Goal: Transaction & Acquisition: Purchase product/service

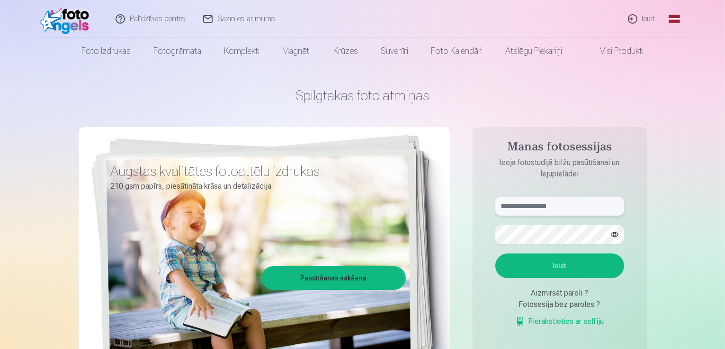
click at [568, 209] on input "text" at bounding box center [559, 206] width 129 height 19
type input "**********"
click at [502, 265] on button "Ieiet" at bounding box center [559, 266] width 129 height 25
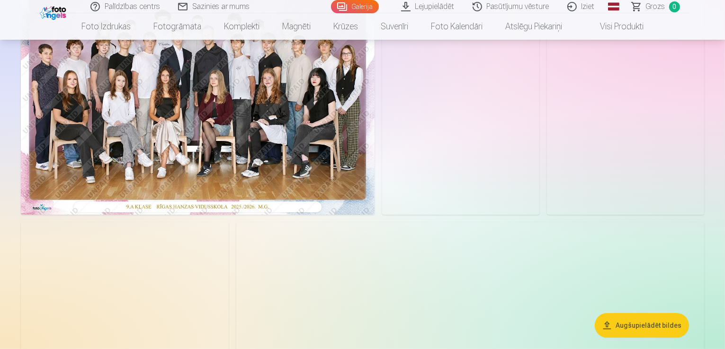
scroll to position [142, 0]
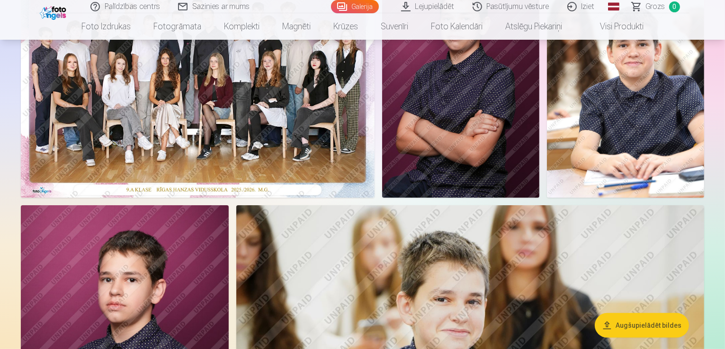
click at [539, 183] on img at bounding box center [460, 80] width 157 height 236
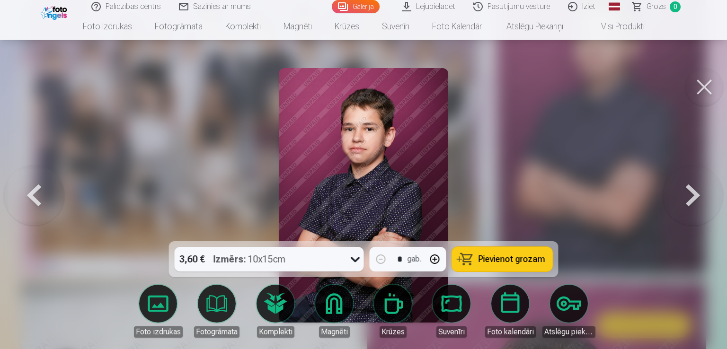
click at [533, 259] on span "Pievienot grozam" at bounding box center [512, 259] width 67 height 9
click at [709, 89] on button at bounding box center [704, 87] width 38 height 38
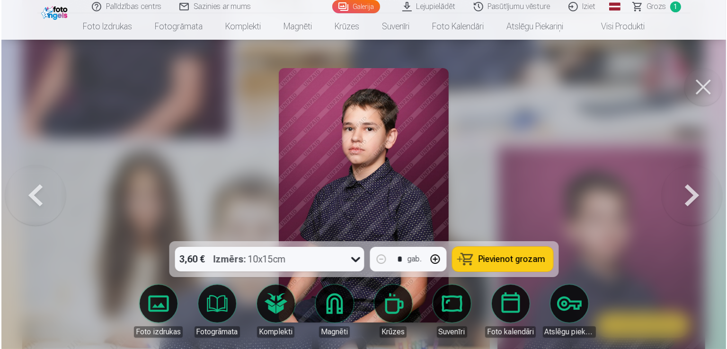
scroll to position [522, 0]
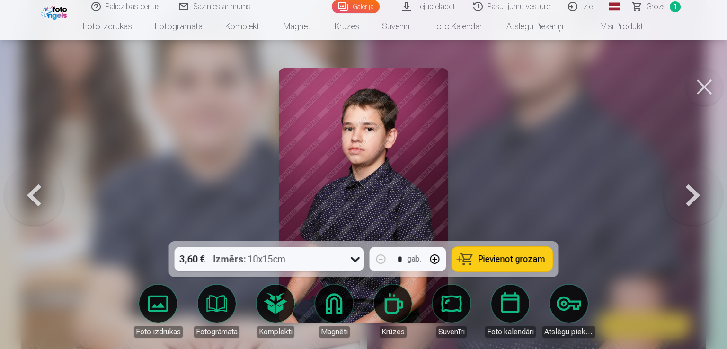
click at [506, 258] on span "Pievienot grozam" at bounding box center [512, 259] width 67 height 9
click at [708, 89] on button at bounding box center [704, 87] width 38 height 38
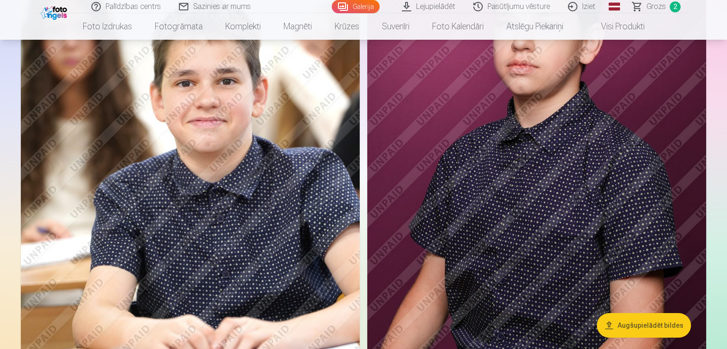
scroll to position [521, 0]
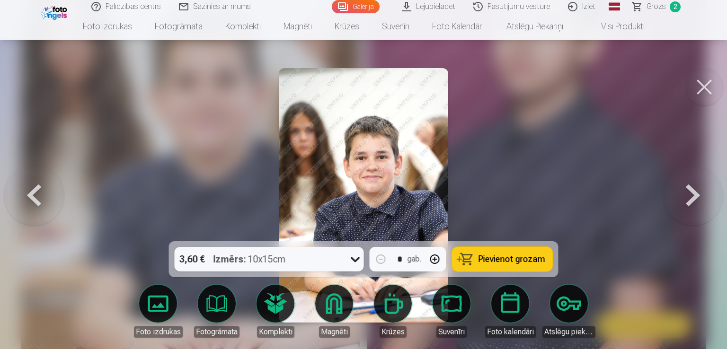
click at [507, 262] on span "Pievienot grozam" at bounding box center [512, 259] width 67 height 9
click at [705, 82] on button at bounding box center [704, 87] width 38 height 38
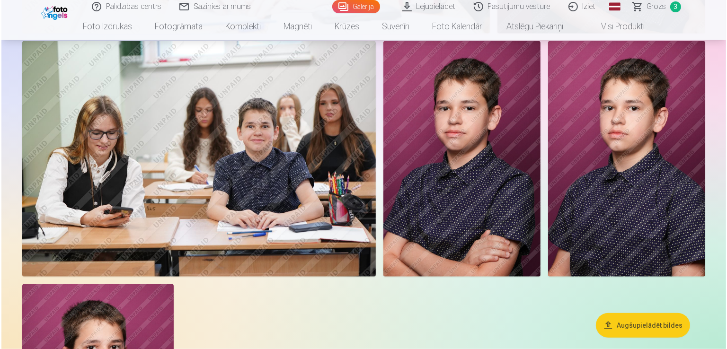
scroll to position [993, 0]
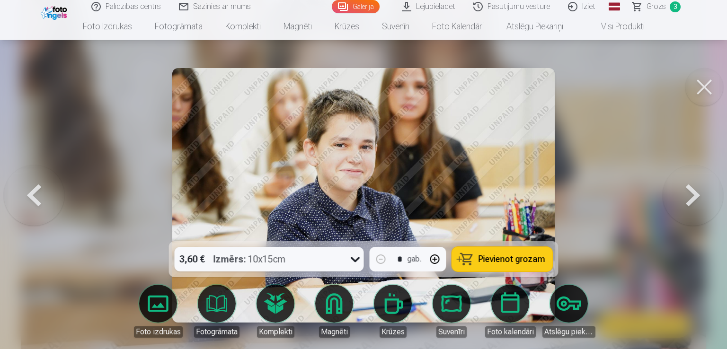
click at [513, 256] on span "Pievienot grozam" at bounding box center [512, 259] width 67 height 9
click at [707, 84] on button at bounding box center [704, 87] width 38 height 38
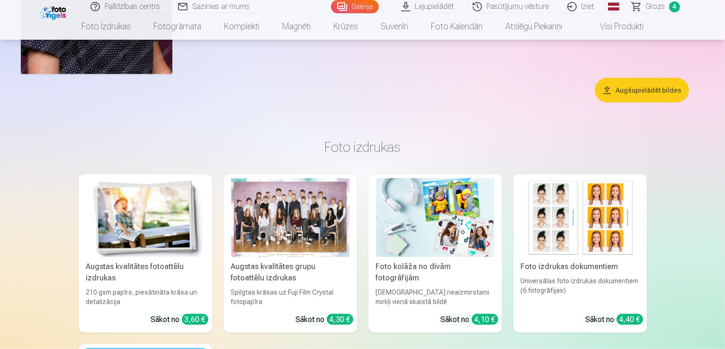
scroll to position [1369, 0]
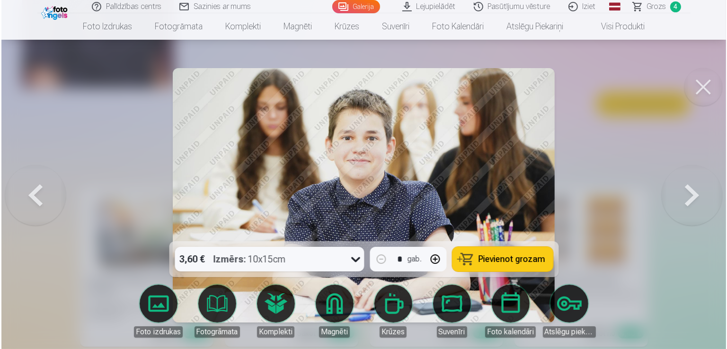
scroll to position [1371, 0]
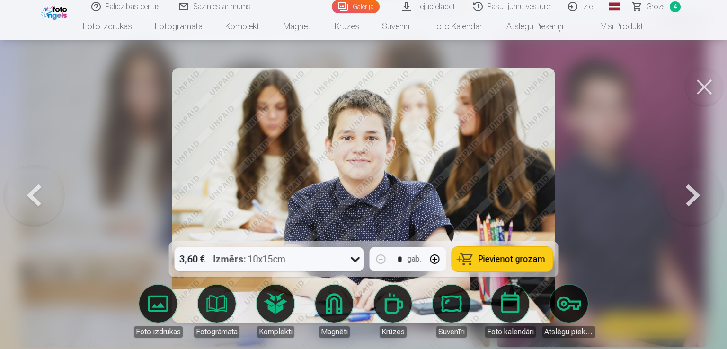
click at [498, 258] on span "Pievienot grozam" at bounding box center [512, 259] width 67 height 9
click at [702, 86] on button at bounding box center [704, 87] width 38 height 38
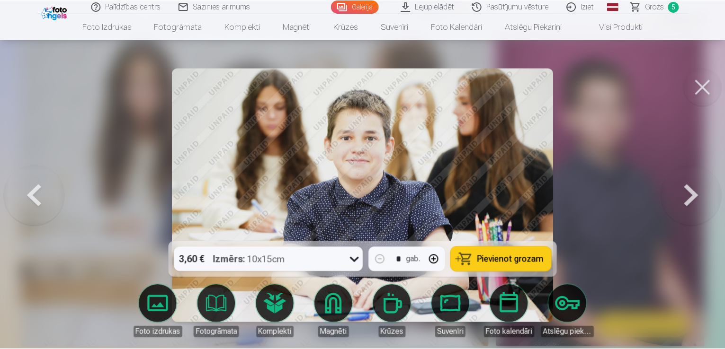
scroll to position [1369, 0]
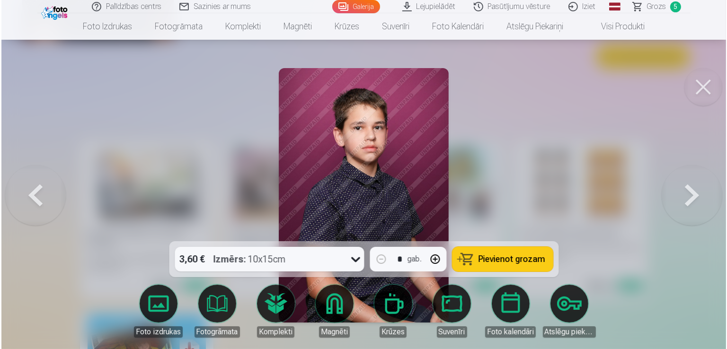
scroll to position [1420, 0]
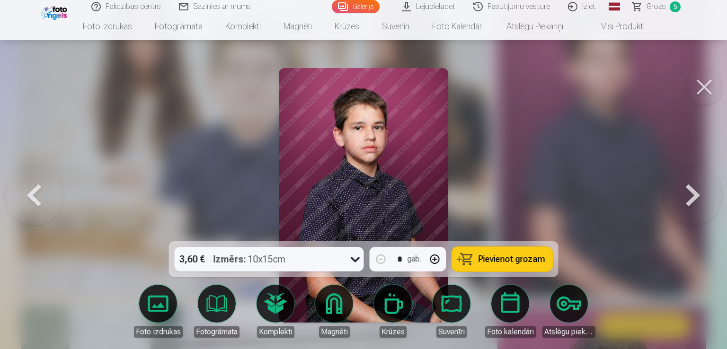
click at [499, 257] on span "Pievienot grozam" at bounding box center [512, 259] width 67 height 9
click at [703, 90] on button at bounding box center [704, 87] width 38 height 38
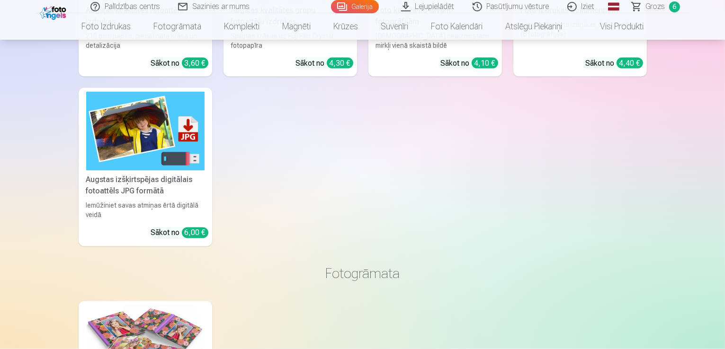
scroll to position [1653, 0]
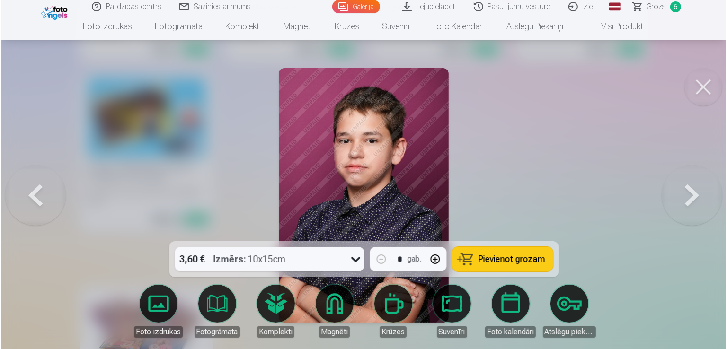
scroll to position [1657, 0]
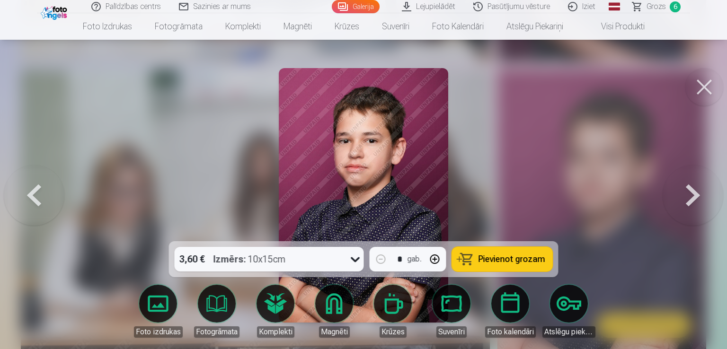
click at [543, 258] on button "Pievienot grozam" at bounding box center [502, 259] width 101 height 25
click at [706, 85] on button at bounding box center [704, 87] width 38 height 38
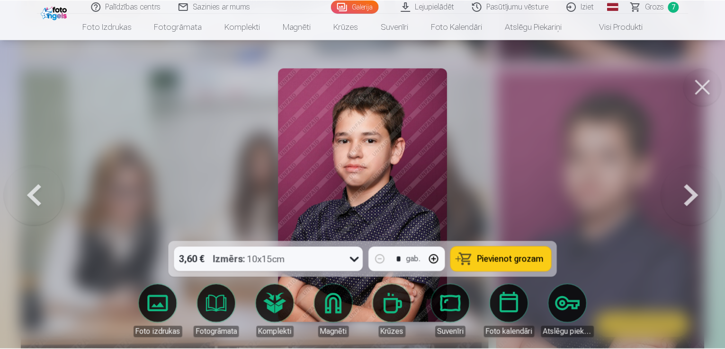
scroll to position [1653, 0]
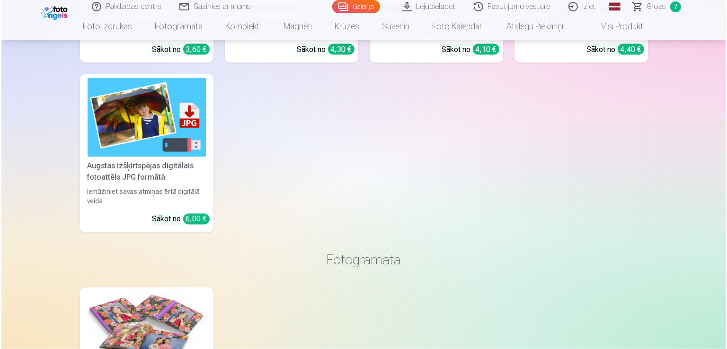
scroll to position [1657, 0]
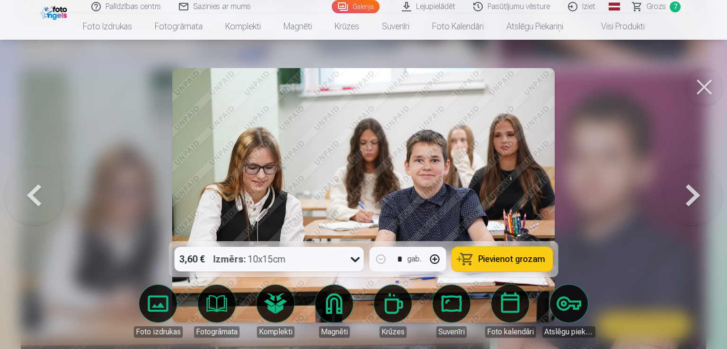
click at [517, 261] on span "Pievienot grozam" at bounding box center [512, 259] width 67 height 9
click at [702, 88] on button at bounding box center [704, 87] width 38 height 38
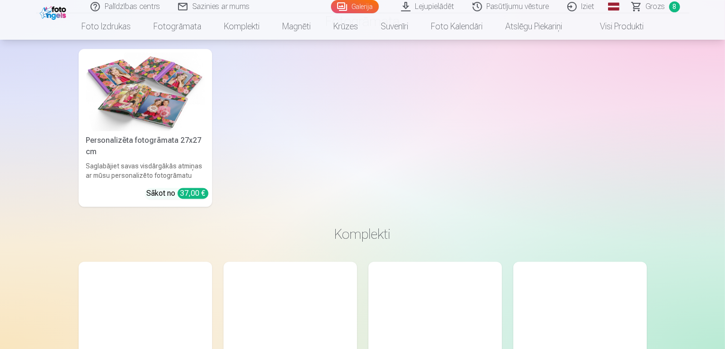
scroll to position [1984, 0]
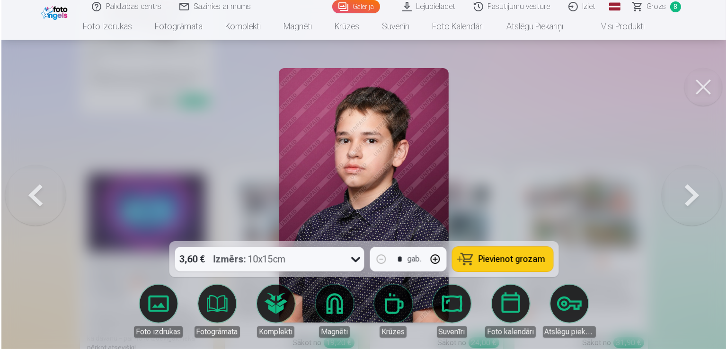
scroll to position [1989, 0]
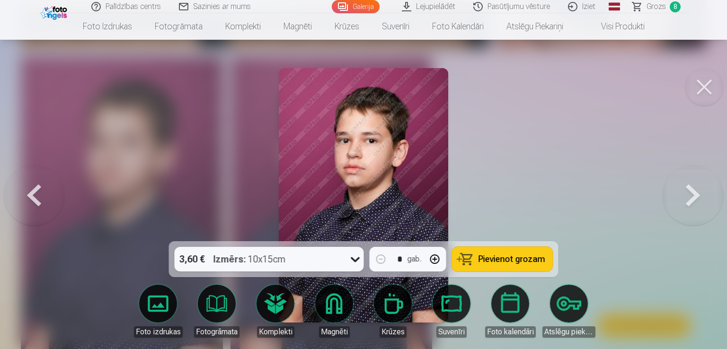
click at [521, 257] on span "Pievienot grozam" at bounding box center [512, 259] width 67 height 9
click at [421, 184] on img at bounding box center [364, 195] width 170 height 255
click at [710, 89] on button at bounding box center [704, 87] width 38 height 38
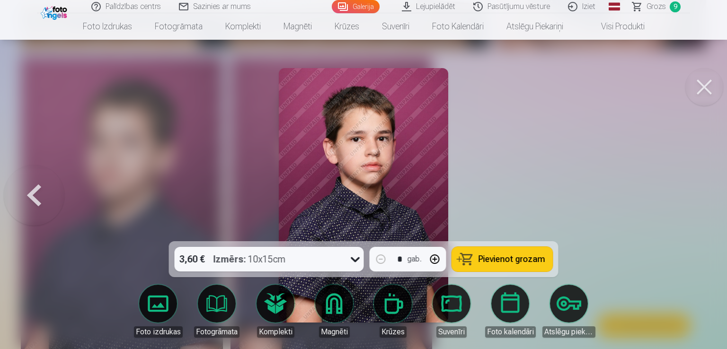
click at [542, 261] on span "Pievienot grozam" at bounding box center [512, 259] width 67 height 9
click at [708, 91] on button at bounding box center [704, 87] width 38 height 38
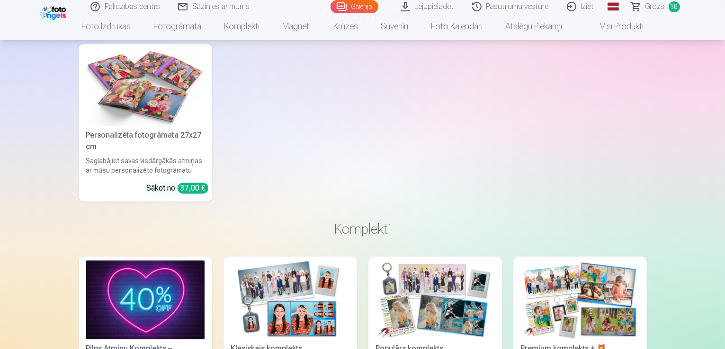
scroll to position [1842, 0]
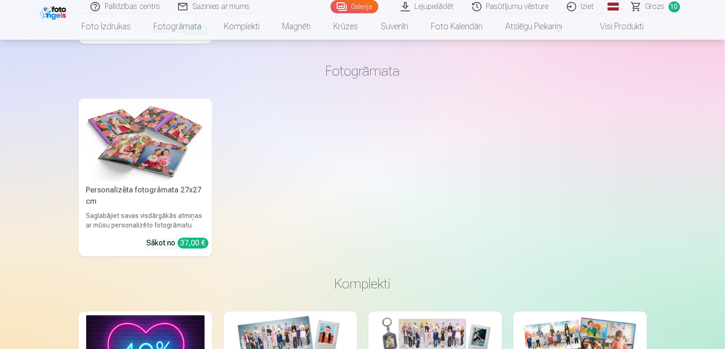
click at [670, 8] on span "10" at bounding box center [673, 6] width 11 height 11
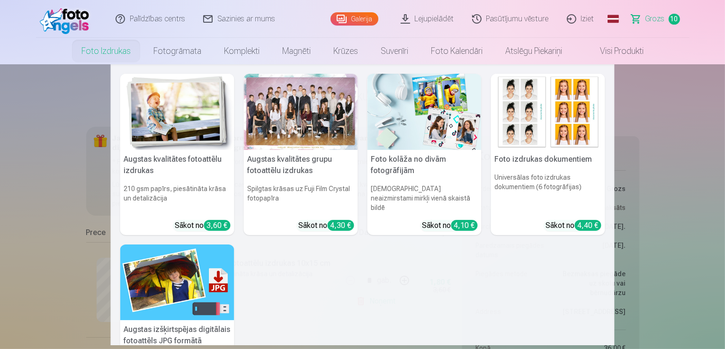
click at [656, 160] on nav "Augstas kvalitātes fotoattēlu izdrukas 210 gsm papīrs, piesātināta krāsa un det…" at bounding box center [362, 204] width 725 height 281
click at [514, 131] on img at bounding box center [548, 112] width 114 height 76
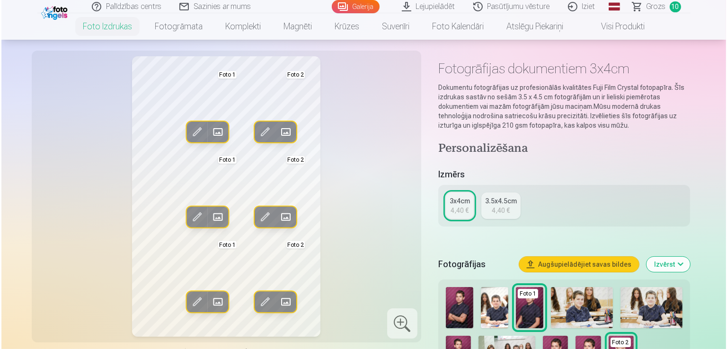
scroll to position [47, 0]
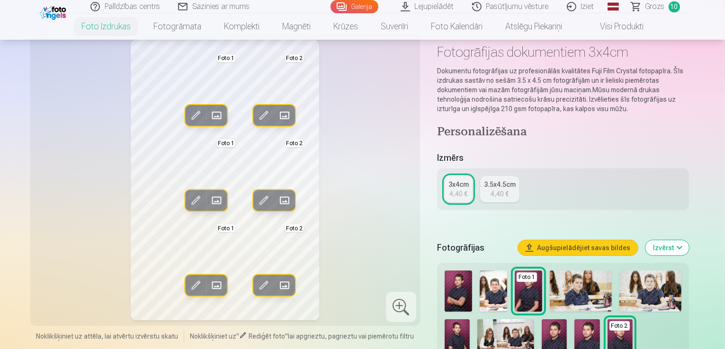
click at [188, 114] on span at bounding box center [195, 115] width 15 height 15
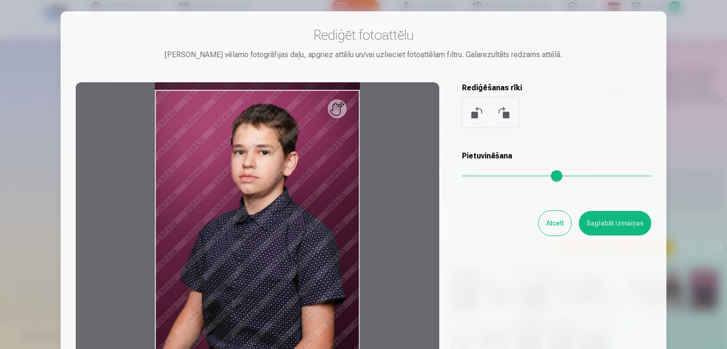
scroll to position [0, 0]
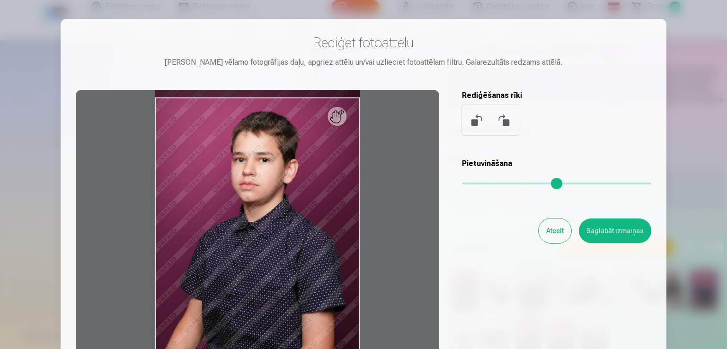
click at [511, 183] on input "range" at bounding box center [556, 184] width 189 height 2
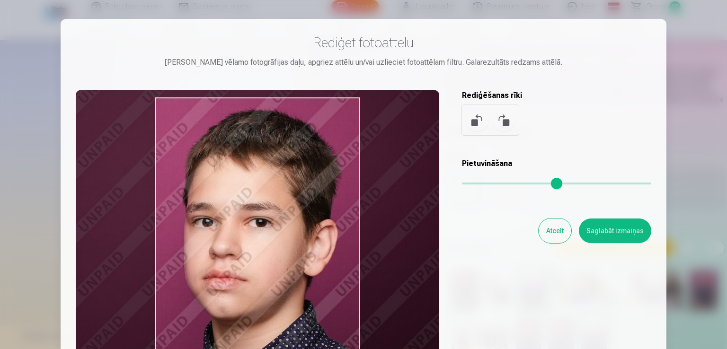
drag, startPoint x: 315, startPoint y: 241, endPoint x: 169, endPoint y: 207, distance: 149.2
click at [169, 207] on div at bounding box center [258, 238] width 364 height 297
type input "****"
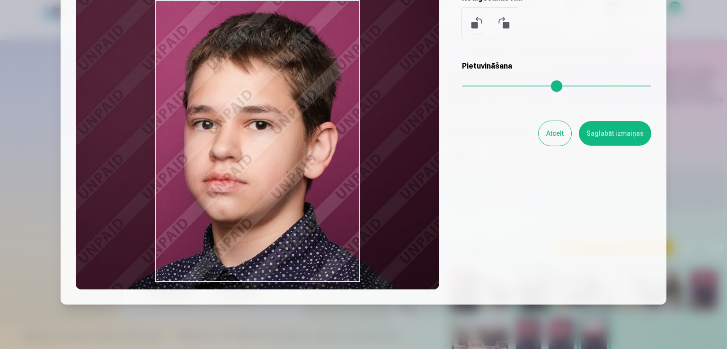
scroll to position [81, 0]
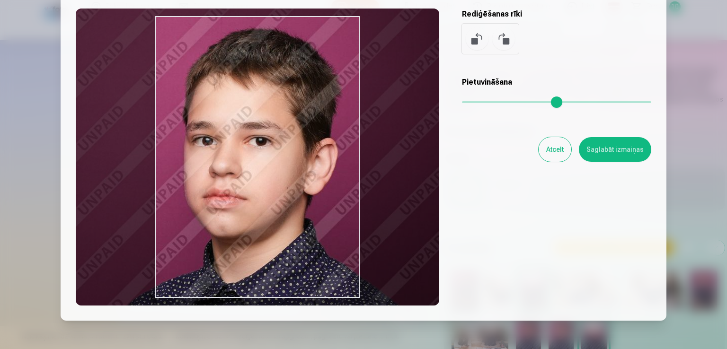
click at [635, 150] on button "Saglabāt izmaiņas" at bounding box center [615, 149] width 72 height 25
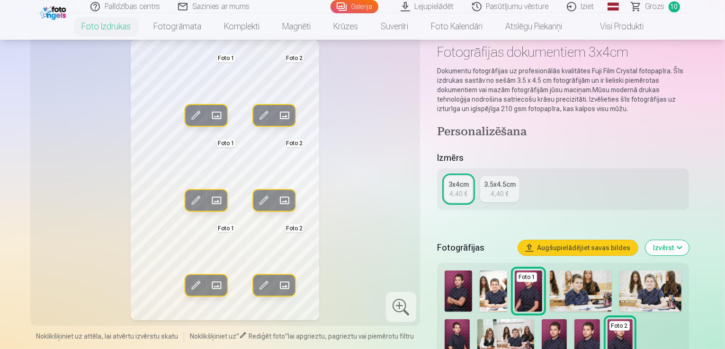
click at [346, 142] on div "Rediģēt foto Aizstāt Foto 1 Rediģēt foto Aizstāt Foto 2 Rediģēt foto Aizstāt Fo…" at bounding box center [225, 180] width 378 height 281
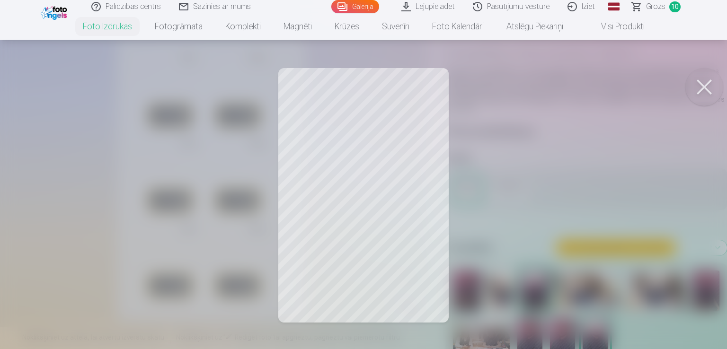
click at [390, 133] on div at bounding box center [363, 174] width 727 height 349
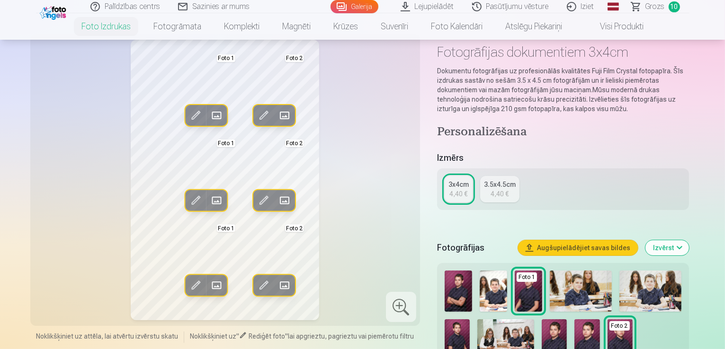
click at [256, 113] on span at bounding box center [263, 115] width 15 height 15
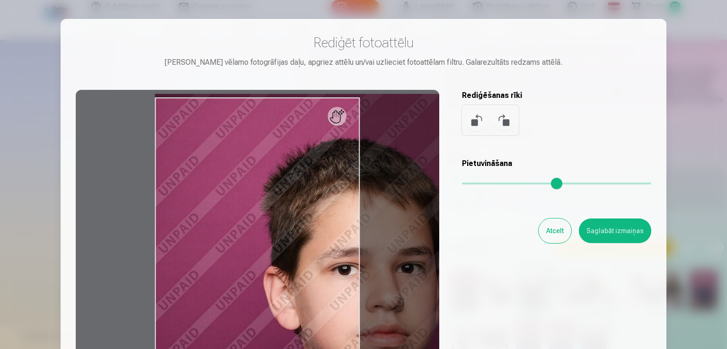
drag, startPoint x: 468, startPoint y: 184, endPoint x: 398, endPoint y: 214, distance: 75.9
click at [518, 185] on input "range" at bounding box center [556, 184] width 189 height 2
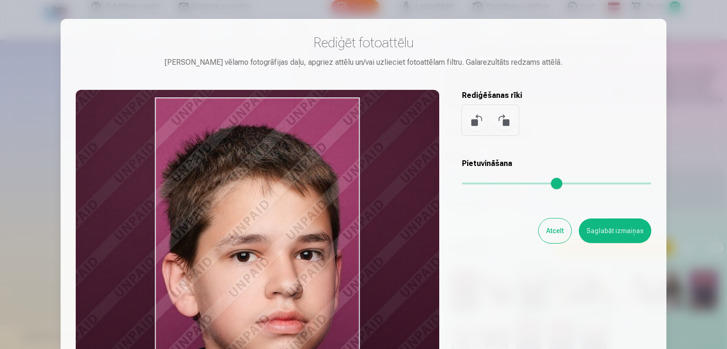
drag, startPoint x: 303, startPoint y: 232, endPoint x: 202, endPoint y: 219, distance: 102.2
click at [202, 219] on div at bounding box center [258, 238] width 364 height 297
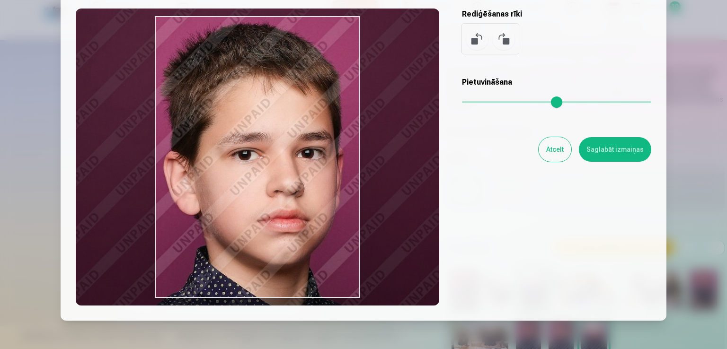
drag, startPoint x: 328, startPoint y: 178, endPoint x: 330, endPoint y: 158, distance: 20.4
click at [330, 158] on div at bounding box center [258, 157] width 364 height 297
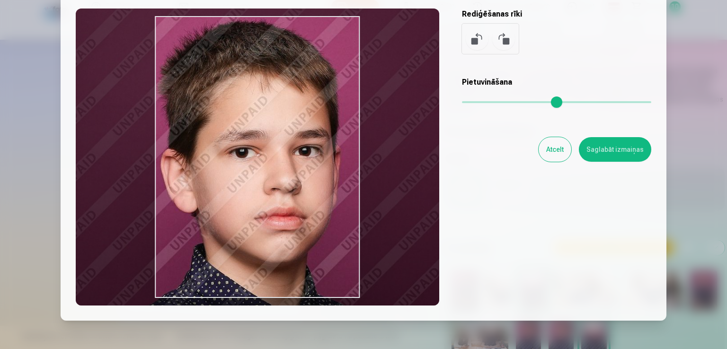
click at [350, 281] on div at bounding box center [258, 157] width 364 height 297
type input "****"
click at [612, 153] on button "Saglabāt izmaiņas" at bounding box center [615, 149] width 72 height 25
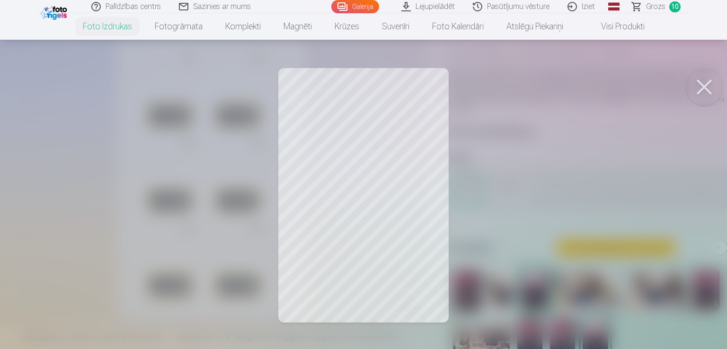
click at [384, 118] on div at bounding box center [363, 174] width 727 height 349
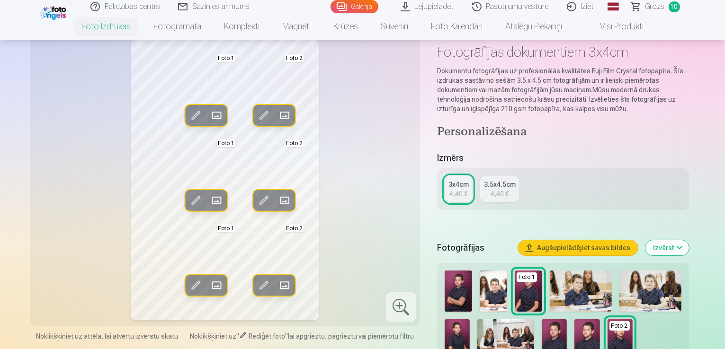
click at [256, 114] on span at bounding box center [263, 115] width 15 height 15
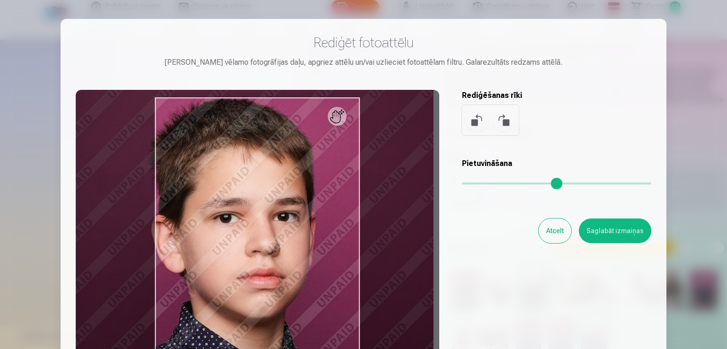
drag, startPoint x: 519, startPoint y: 184, endPoint x: 509, endPoint y: 184, distance: 10.4
click at [509, 184] on input "range" at bounding box center [556, 184] width 189 height 2
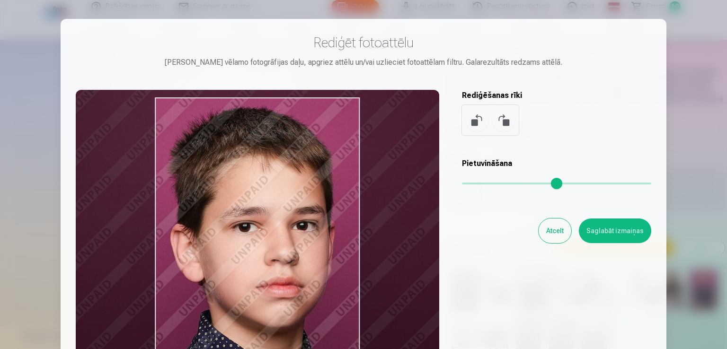
drag, startPoint x: 333, startPoint y: 245, endPoint x: 352, endPoint y: 254, distance: 21.0
click at [352, 254] on div at bounding box center [258, 238] width 364 height 297
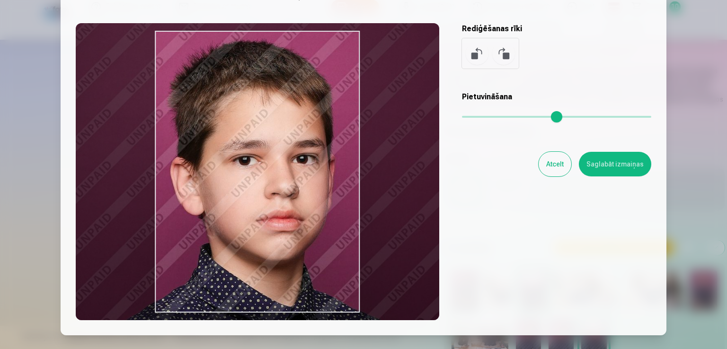
scroll to position [47, 0]
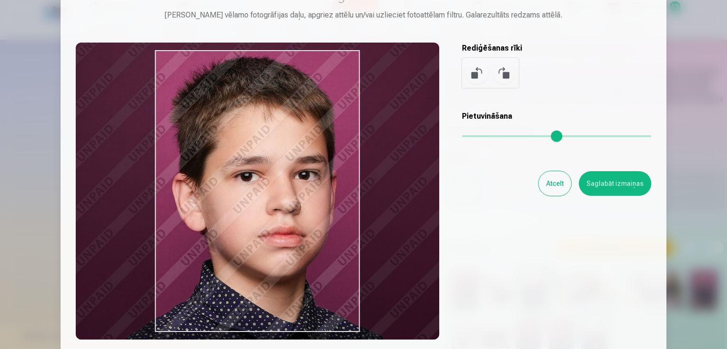
type input "****"
click at [335, 265] on div at bounding box center [258, 191] width 364 height 297
click at [627, 186] on button "Saglabāt izmaiņas" at bounding box center [615, 183] width 72 height 25
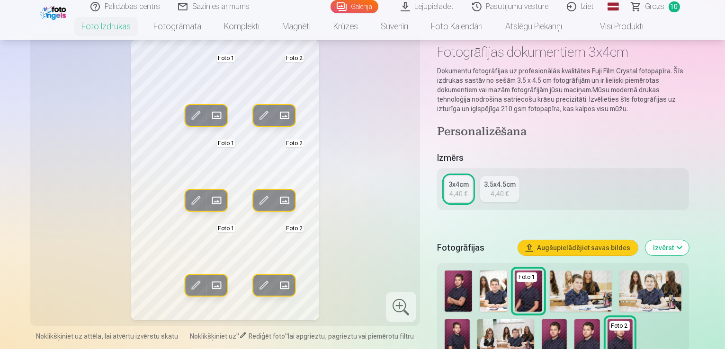
click at [364, 195] on div "Rediģēt foto Aizstāt Foto 1 Rediģēt foto Aizstāt Foto 2 Rediģēt foto Aizstāt Fo…" at bounding box center [225, 180] width 378 height 281
click at [188, 201] on span at bounding box center [195, 200] width 15 height 15
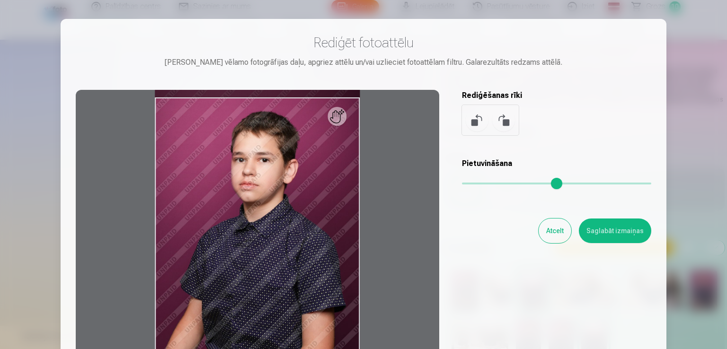
click at [343, 120] on div at bounding box center [258, 238] width 364 height 297
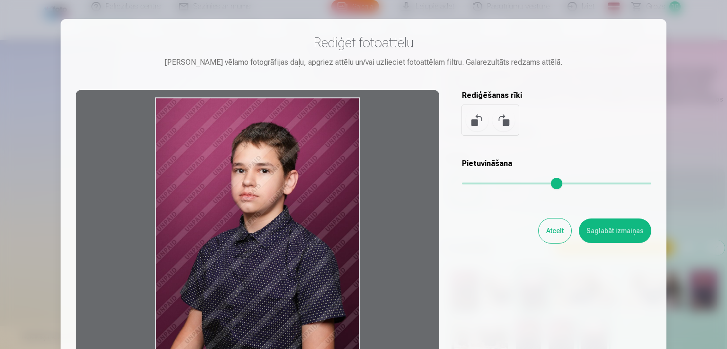
drag, startPoint x: 343, startPoint y: 120, endPoint x: 309, endPoint y: 139, distance: 39.0
click at [309, 139] on div at bounding box center [258, 238] width 364 height 297
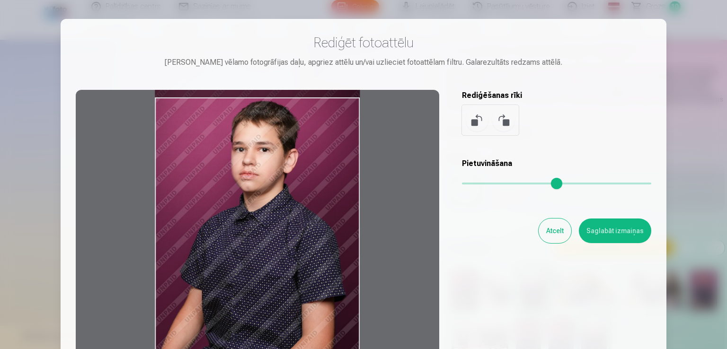
drag, startPoint x: 312, startPoint y: 189, endPoint x: 311, endPoint y: 168, distance: 21.4
click at [311, 168] on div at bounding box center [258, 238] width 364 height 297
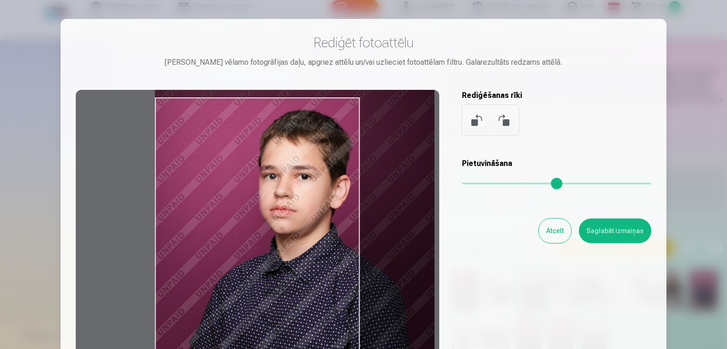
click at [479, 184] on input "range" at bounding box center [556, 184] width 189 height 2
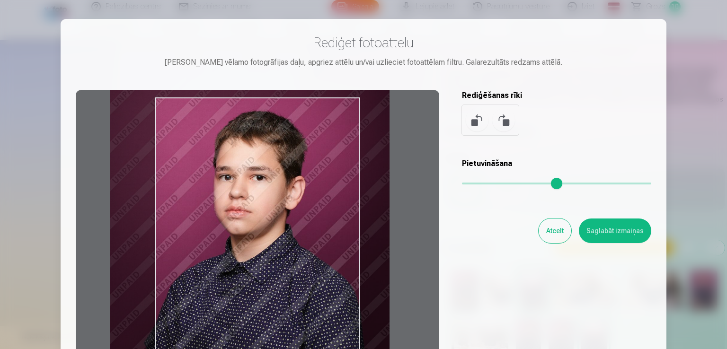
drag, startPoint x: 284, startPoint y: 276, endPoint x: 239, endPoint y: 277, distance: 45.0
click at [239, 277] on div at bounding box center [258, 238] width 364 height 297
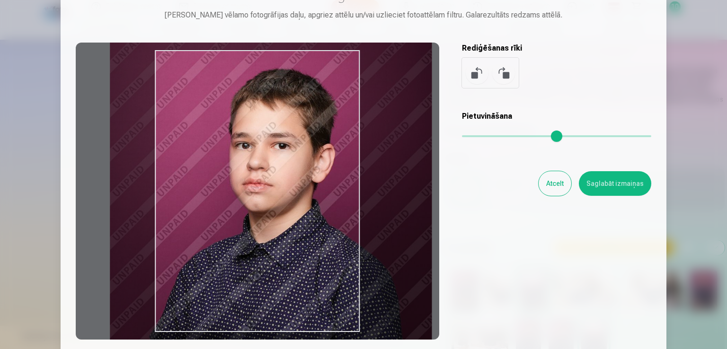
drag, startPoint x: 480, startPoint y: 137, endPoint x: 485, endPoint y: 137, distance: 5.2
click at [485, 137] on input "range" at bounding box center [556, 136] width 189 height 2
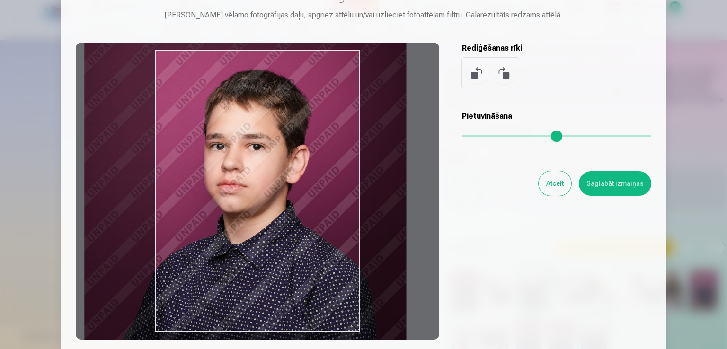
drag, startPoint x: 266, startPoint y: 285, endPoint x: 240, endPoint y: 286, distance: 25.6
click at [240, 286] on div at bounding box center [258, 191] width 364 height 297
type input "****"
click at [627, 186] on button "Saglabāt izmaiņas" at bounding box center [615, 183] width 72 height 25
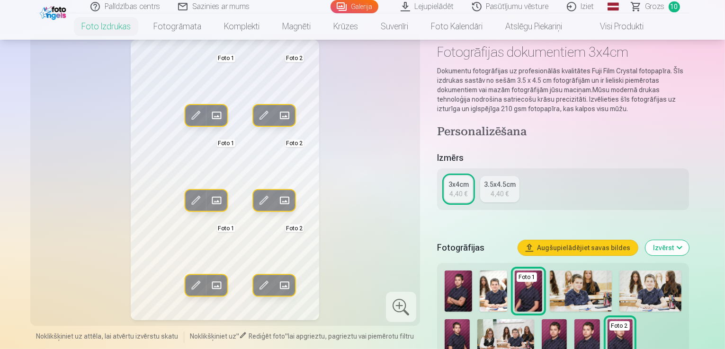
click at [256, 196] on span at bounding box center [263, 200] width 15 height 15
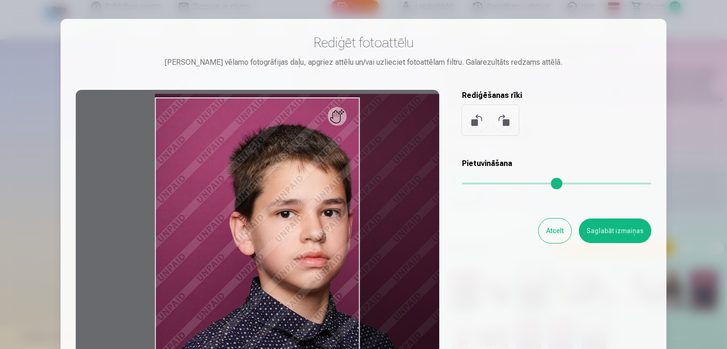
drag, startPoint x: 464, startPoint y: 184, endPoint x: 487, endPoint y: 183, distance: 22.7
click at [487, 183] on input "range" at bounding box center [556, 184] width 189 height 2
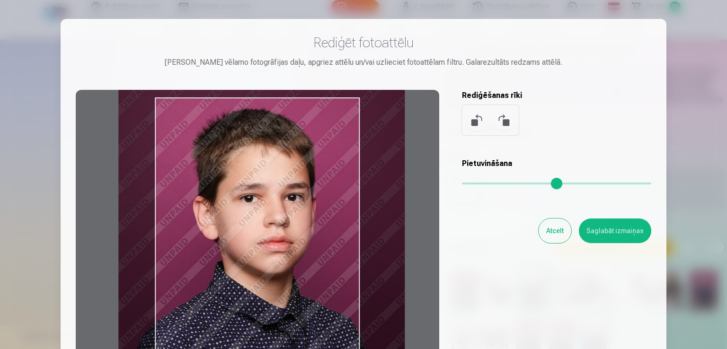
drag, startPoint x: 229, startPoint y: 275, endPoint x: 193, endPoint y: 260, distance: 39.7
click at [193, 260] on div at bounding box center [258, 238] width 364 height 297
type input "****"
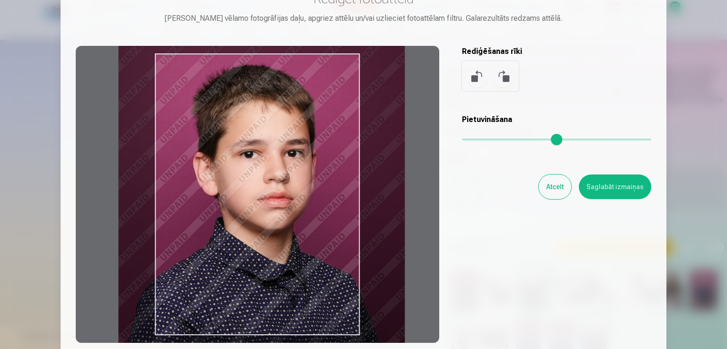
scroll to position [34, 0]
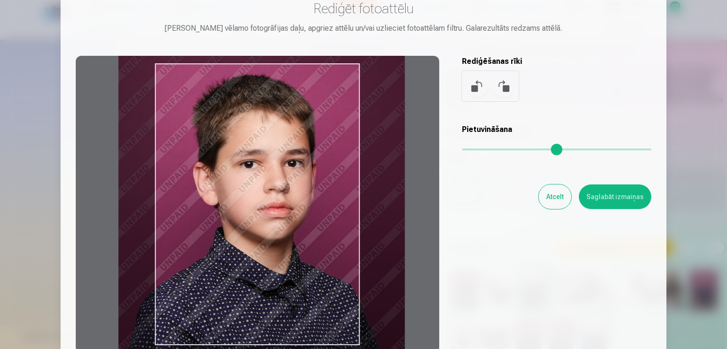
click at [638, 197] on button "Saglabāt izmaiņas" at bounding box center [615, 197] width 72 height 25
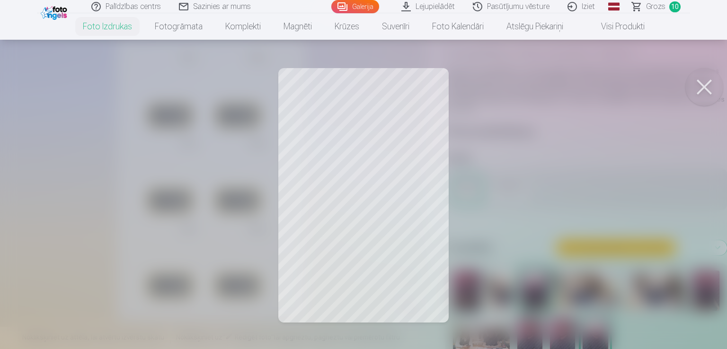
click at [337, 276] on div at bounding box center [363, 174] width 727 height 349
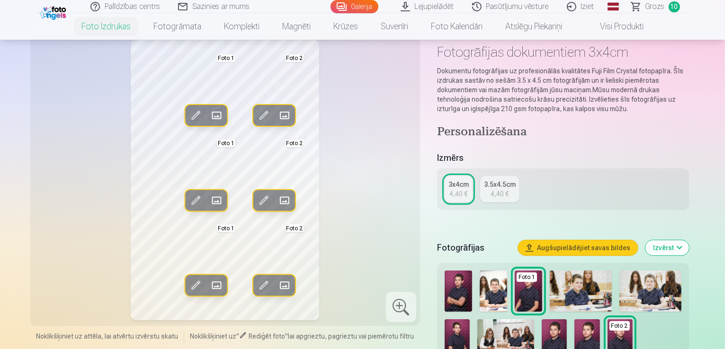
click at [188, 284] on span at bounding box center [195, 285] width 15 height 15
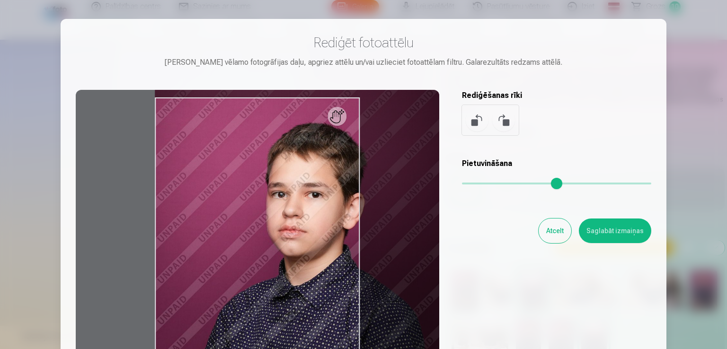
drag, startPoint x: 464, startPoint y: 184, endPoint x: 482, endPoint y: 186, distance: 17.7
type input "****"
click at [482, 185] on input "range" at bounding box center [556, 184] width 189 height 2
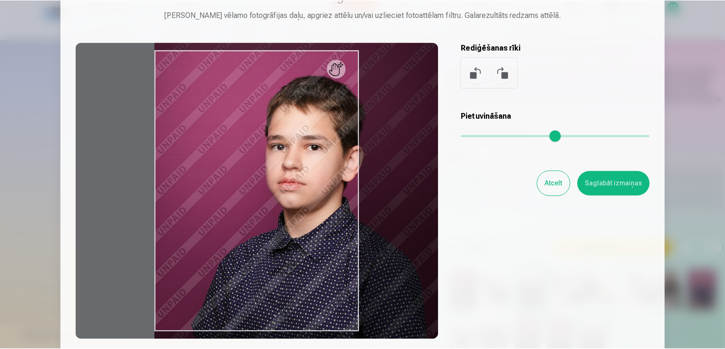
scroll to position [95, 0]
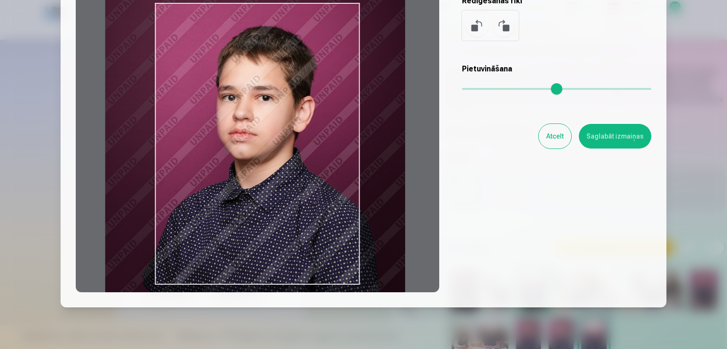
drag, startPoint x: 284, startPoint y: 245, endPoint x: 234, endPoint y: 242, distance: 49.8
click at [234, 242] on div at bounding box center [258, 143] width 364 height 297
click at [621, 135] on button "Saglabāt izmaiņas" at bounding box center [615, 136] width 72 height 25
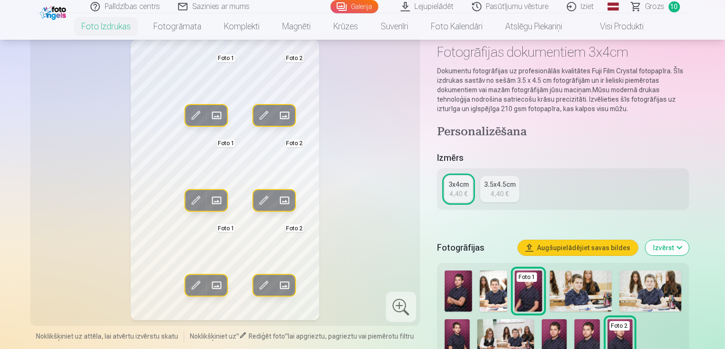
click at [340, 280] on div "Rediģēt foto Aizstāt Foto 1 Rediģēt foto Aizstāt Foto 2 Rediģēt foto Aizstāt Fo…" at bounding box center [225, 180] width 378 height 281
click at [508, 189] on div "4,40 €" at bounding box center [499, 193] width 18 height 9
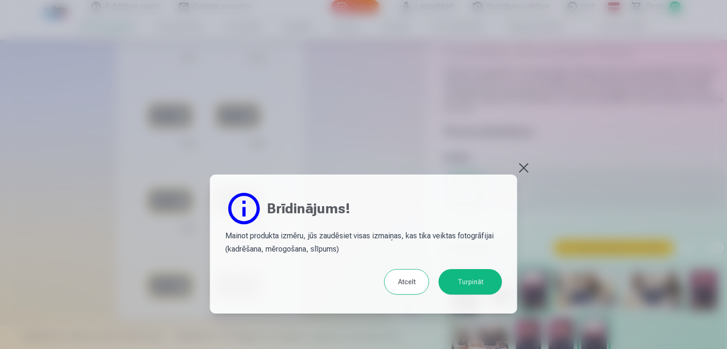
click at [407, 284] on button "Atcelt" at bounding box center [406, 282] width 45 height 26
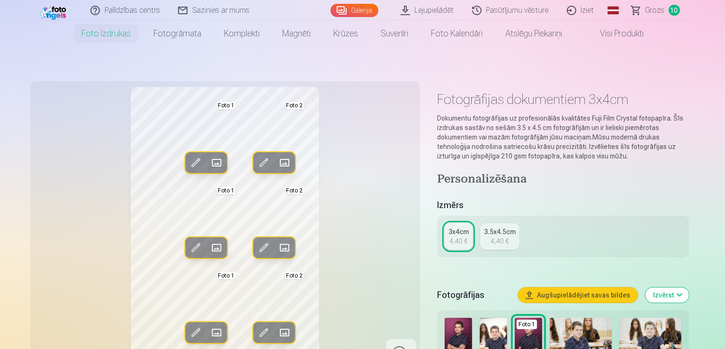
scroll to position [47, 0]
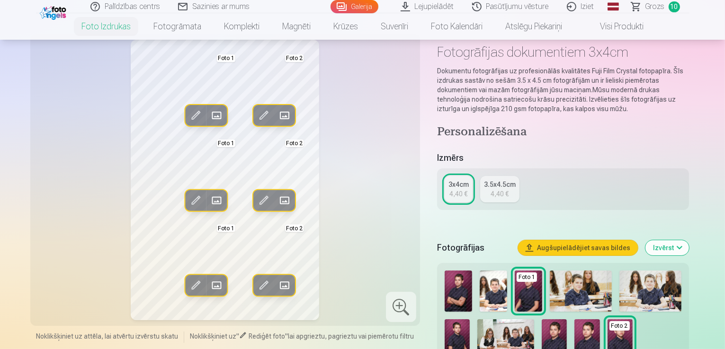
click at [456, 189] on div "4,40 €" at bounding box center [458, 193] width 18 height 9
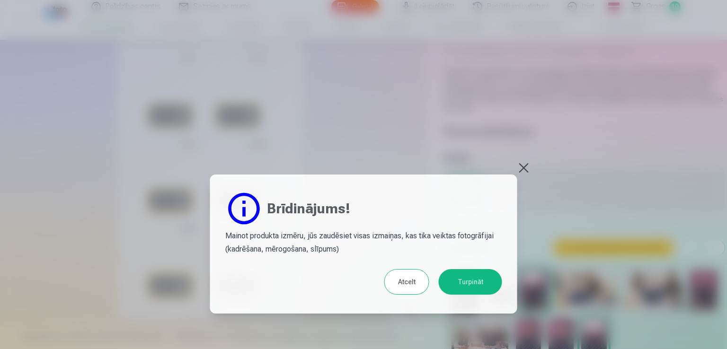
click at [411, 279] on button "Atcelt" at bounding box center [406, 282] width 45 height 26
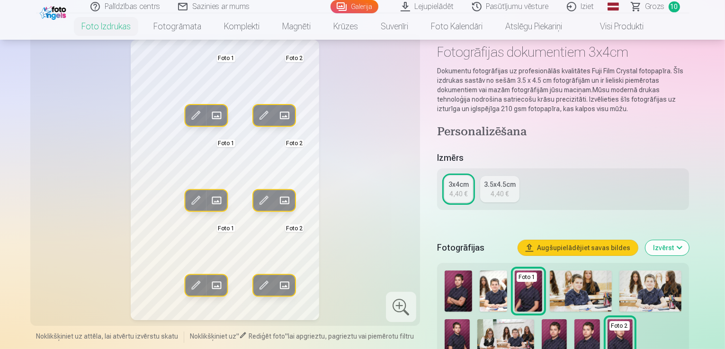
click at [341, 193] on div "Rediģēt foto Aizstāt Foto 1 Rediģēt foto Aizstāt Foto 2 Rediģēt foto Aizstāt Fo…" at bounding box center [225, 180] width 378 height 281
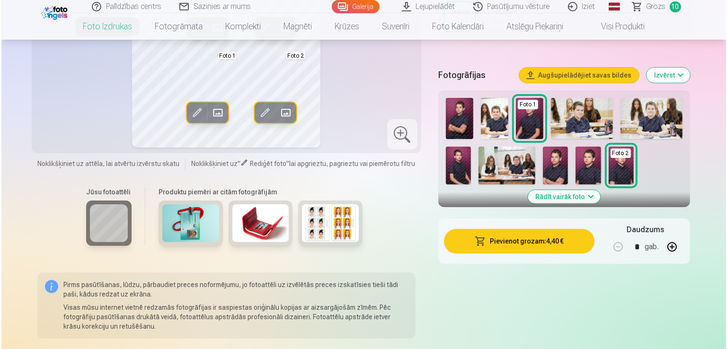
scroll to position [237, 0]
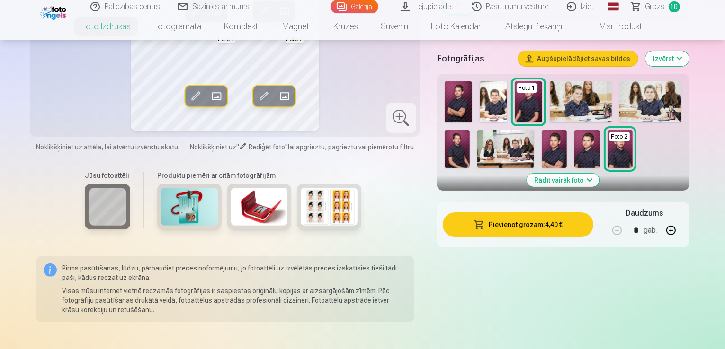
click at [589, 224] on button "Pievienot grozam : 4,40 €" at bounding box center [518, 225] width 151 height 25
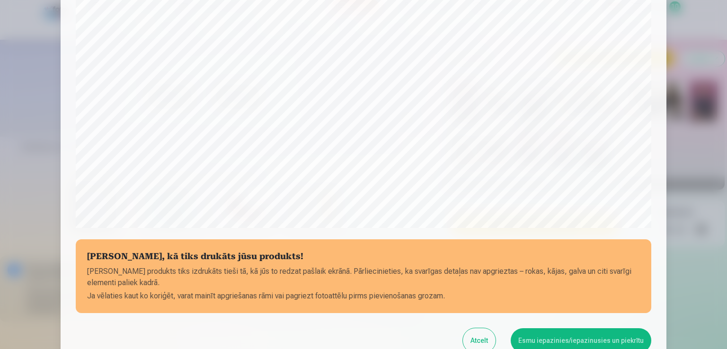
scroll to position [332, 0]
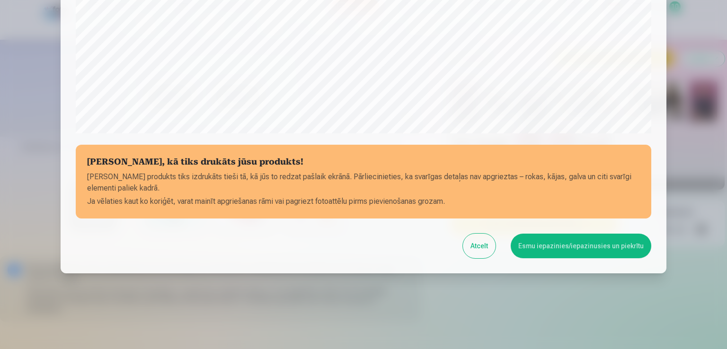
click at [601, 249] on button "Esmu iepazinies/iepazinusies un piekrītu" at bounding box center [581, 246] width 141 height 25
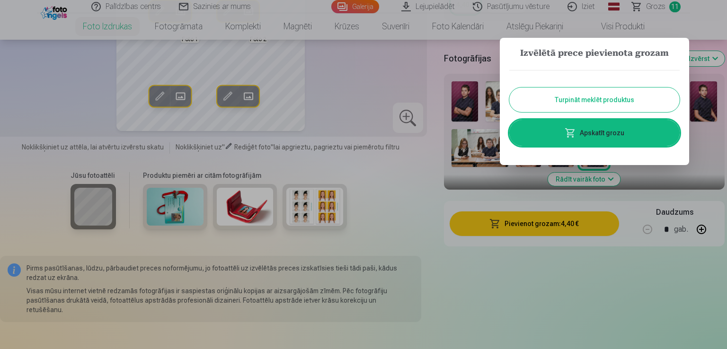
click at [604, 130] on link "Apskatīt grozu" at bounding box center [594, 133] width 170 height 27
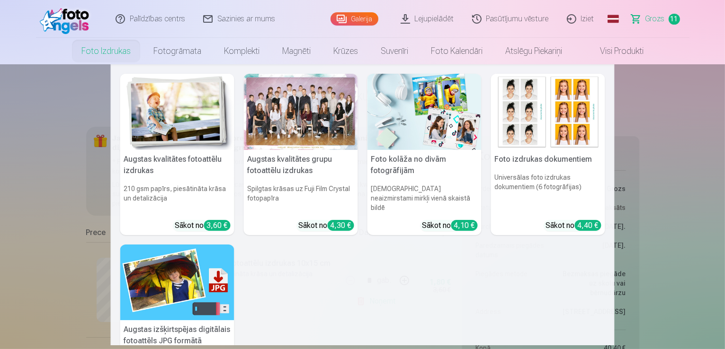
click at [107, 48] on link "Foto izdrukas" at bounding box center [106, 51] width 72 height 27
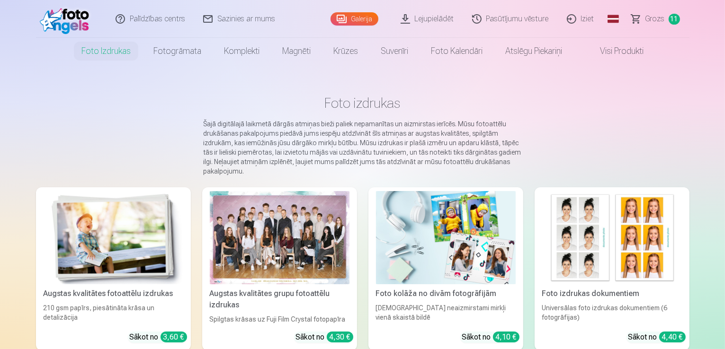
click at [354, 16] on link "Galerija" at bounding box center [354, 18] width 48 height 13
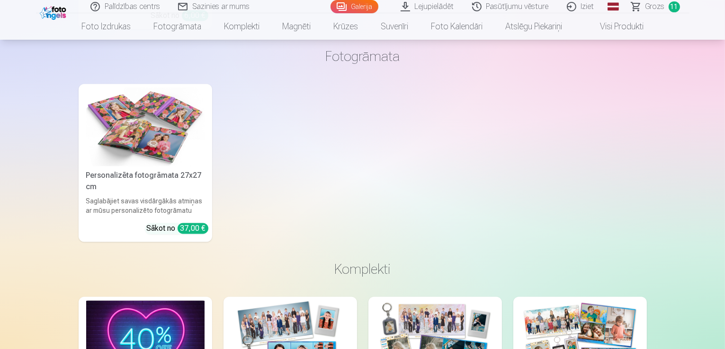
scroll to position [1751, 0]
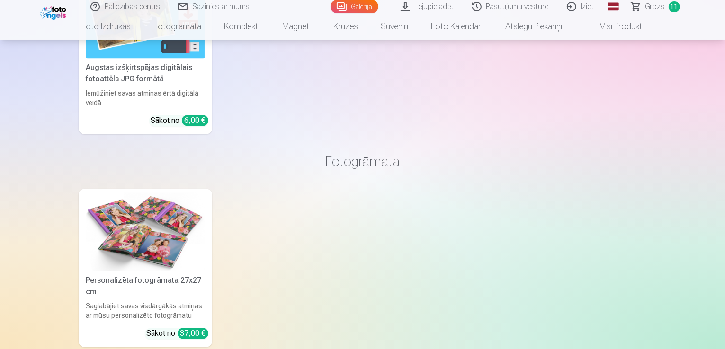
click at [606, 27] on link "Visi produkti" at bounding box center [613, 26] width 81 height 27
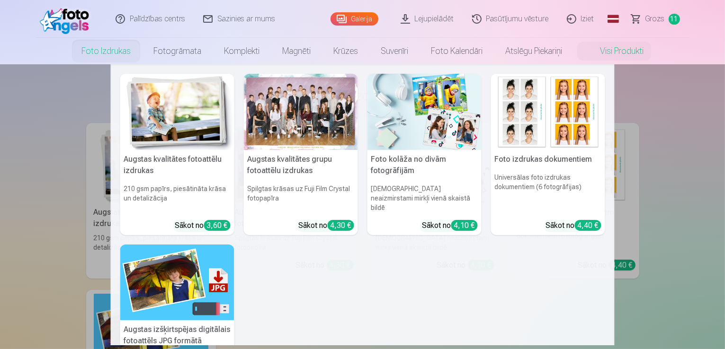
drag, startPoint x: 98, startPoint y: 55, endPoint x: 111, endPoint y: 64, distance: 15.8
click at [98, 55] on link "Foto izdrukas" at bounding box center [106, 51] width 72 height 27
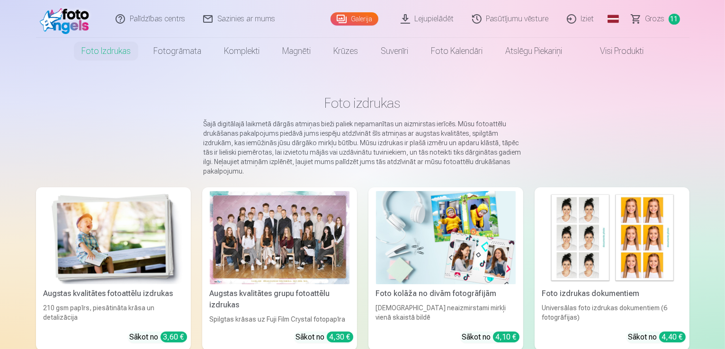
click at [656, 18] on span "Grozs" at bounding box center [654, 18] width 19 height 11
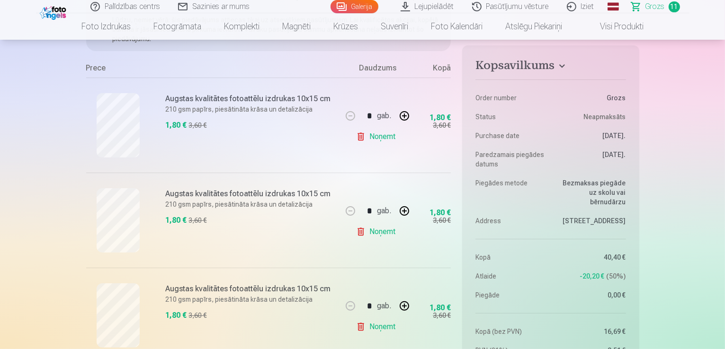
scroll to position [142, 0]
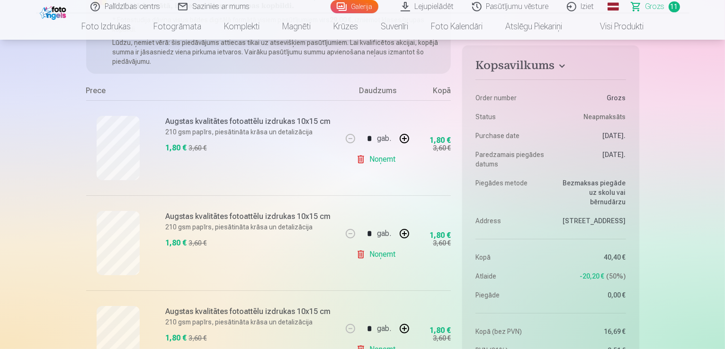
click at [407, 138] on button "button" at bounding box center [404, 138] width 23 height 23
type input "*"
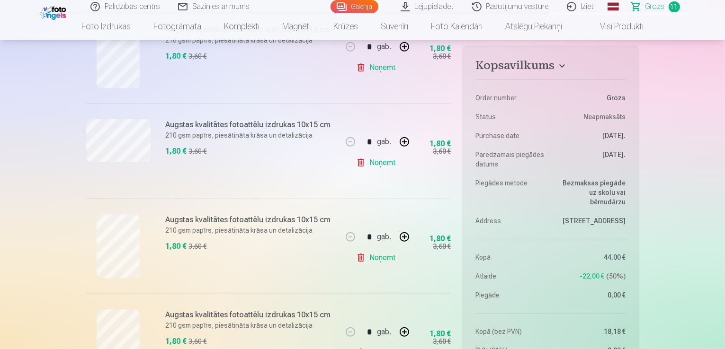
scroll to position [899, 0]
click at [404, 235] on button "button" at bounding box center [404, 237] width 23 height 23
type input "*"
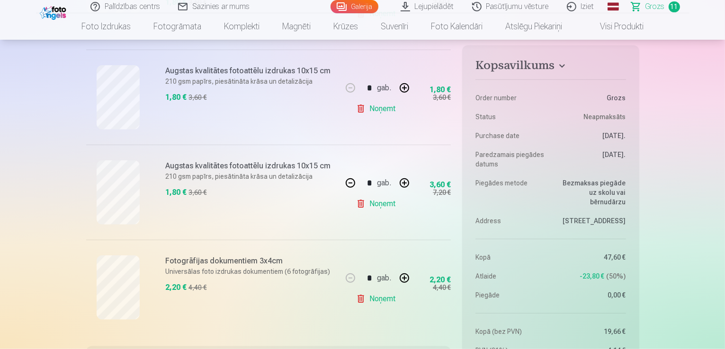
scroll to position [994, 0]
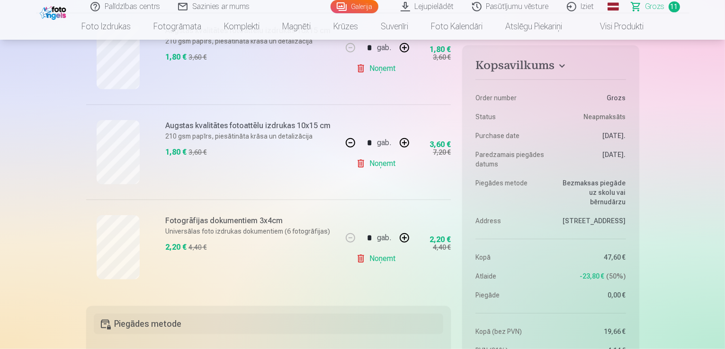
click at [403, 237] on button "button" at bounding box center [404, 238] width 23 height 23
type input "*"
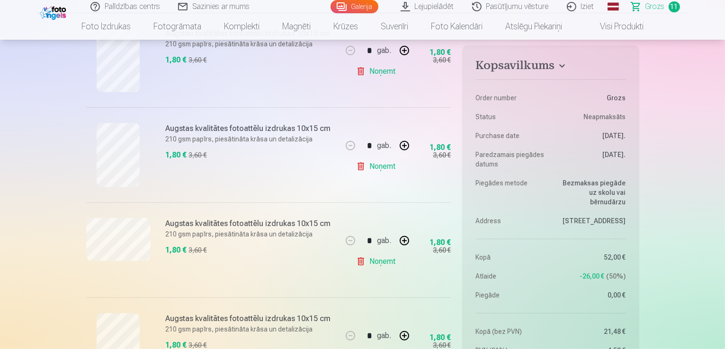
scroll to position [757, 0]
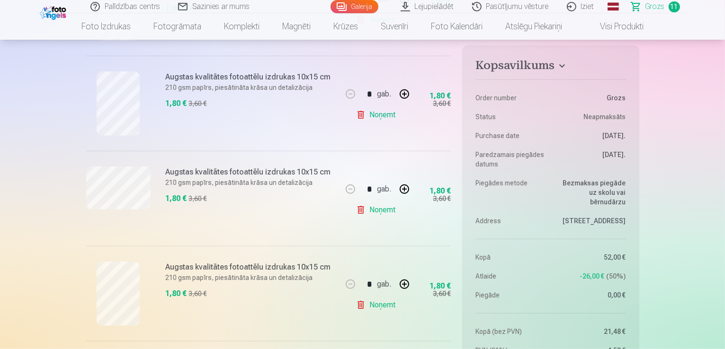
click at [405, 188] on button "button" at bounding box center [404, 189] width 23 height 23
type input "*"
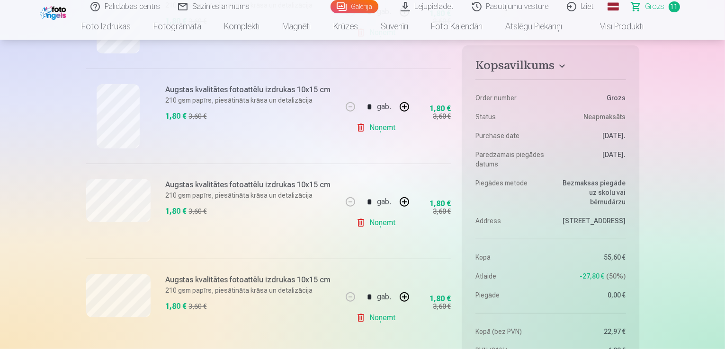
scroll to position [284, 0]
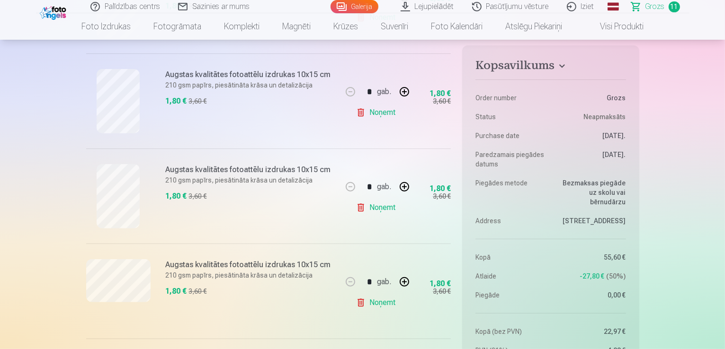
click at [408, 186] on button "button" at bounding box center [404, 187] width 23 height 23
type input "*"
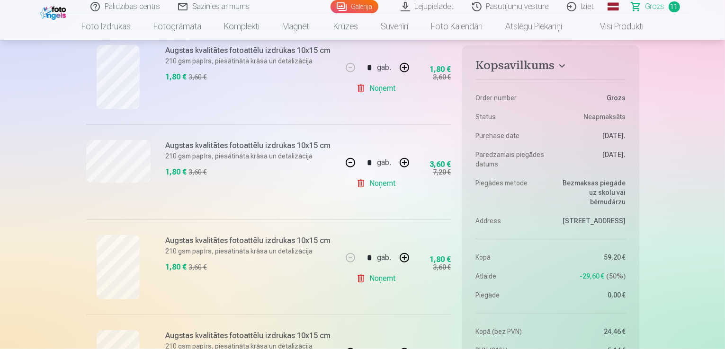
scroll to position [805, 0]
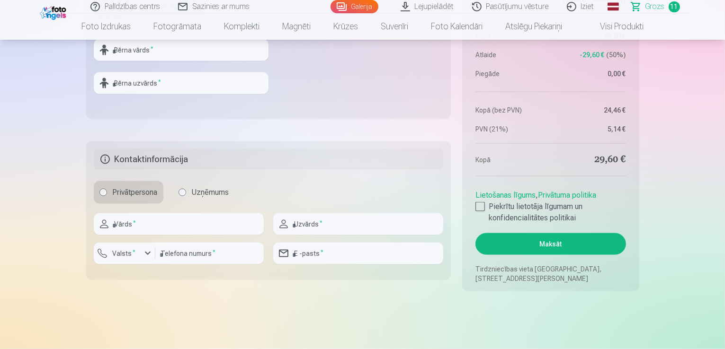
scroll to position [1345, 0]
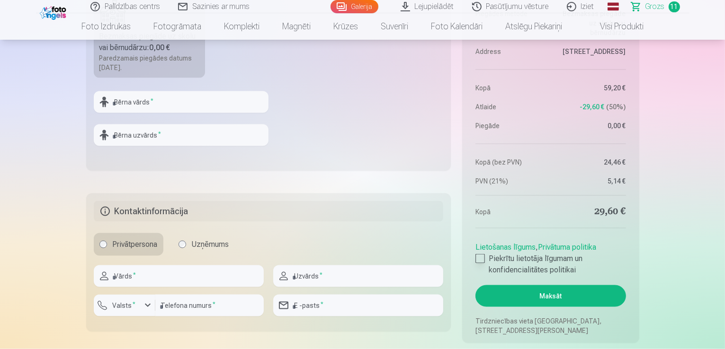
click at [481, 258] on div at bounding box center [479, 258] width 9 height 9
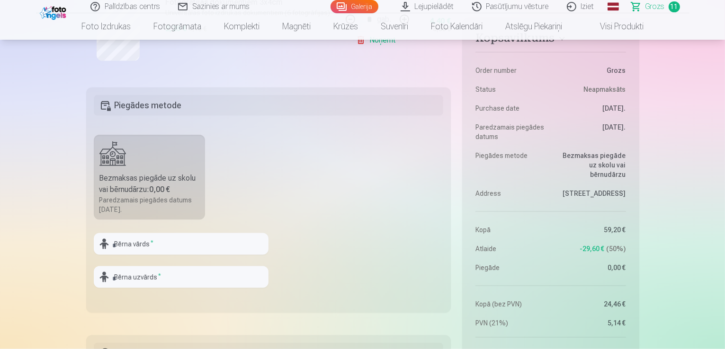
click at [169, 188] on b "0,00 €" at bounding box center [160, 189] width 21 height 9
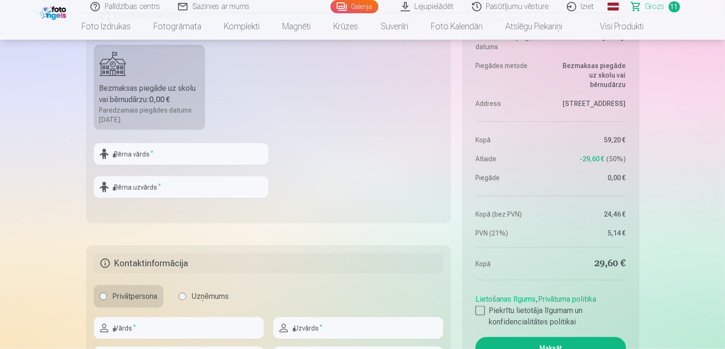
scroll to position [1298, 0]
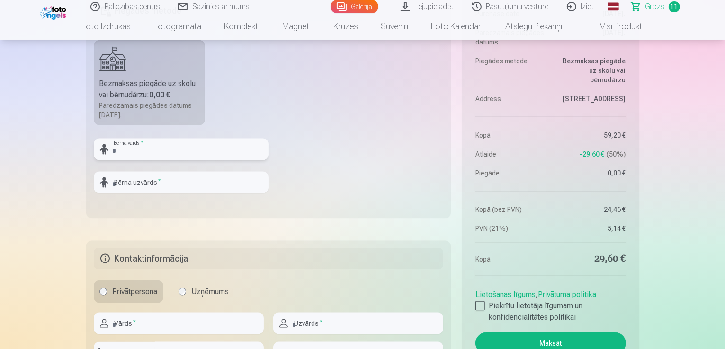
click at [168, 148] on input "text" at bounding box center [181, 150] width 175 height 22
type input "*"
type input "********"
click at [174, 178] on input "text" at bounding box center [181, 183] width 175 height 22
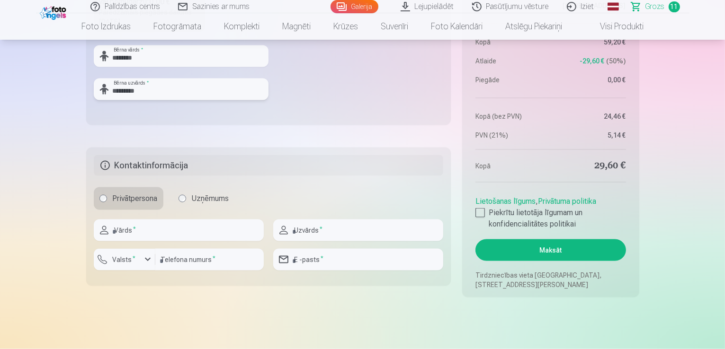
scroll to position [1393, 0]
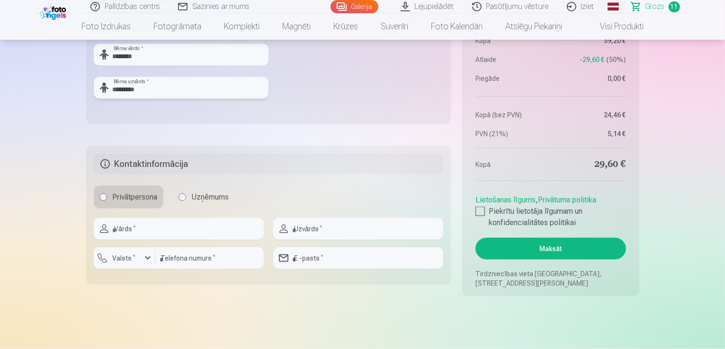
type input "*********"
click at [311, 179] on fieldset "Kontaktinformācija Privātpersona Uzņēmums Vārds * Uzvārds * Valsts * Telefona n…" at bounding box center [268, 215] width 365 height 138
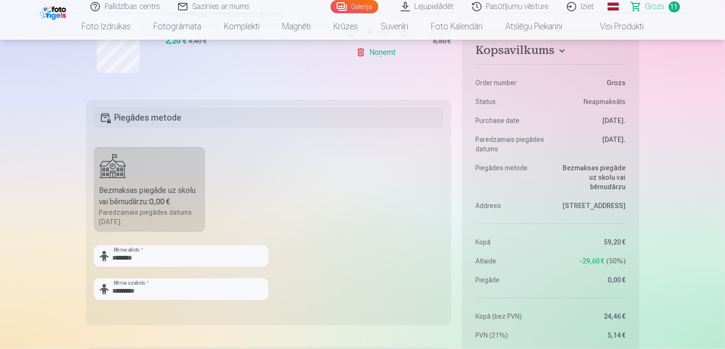
scroll to position [1203, 0]
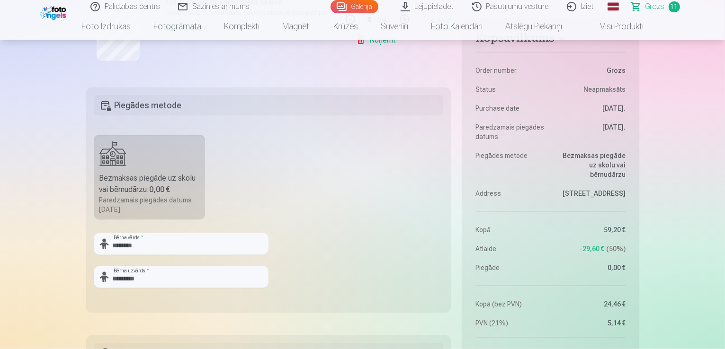
click at [134, 164] on label "Bezmaksas piegāde uz skolu vai bērnudārzu : 0,00 € Paredzamais piegādes datums …" at bounding box center [150, 177] width 112 height 85
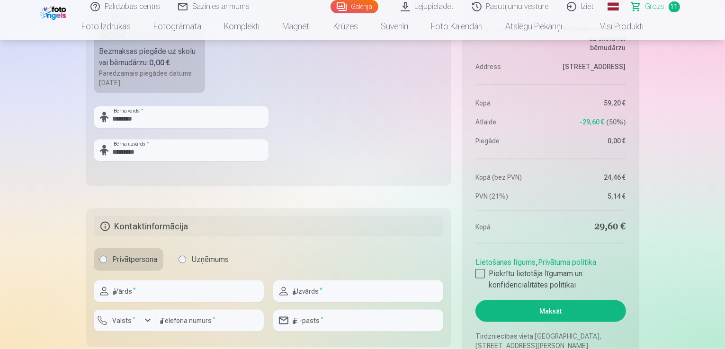
scroll to position [1345, 0]
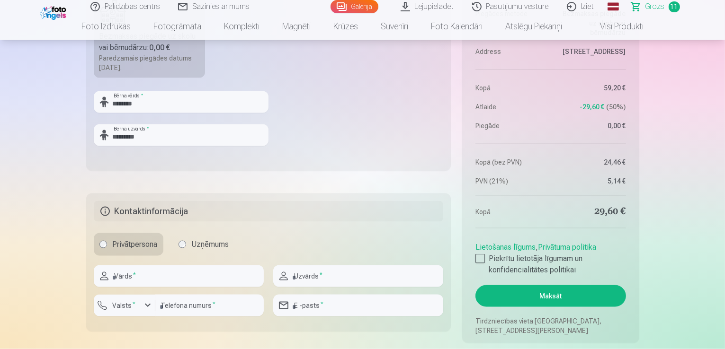
click at [570, 292] on button "Maksāt" at bounding box center [550, 296] width 150 height 22
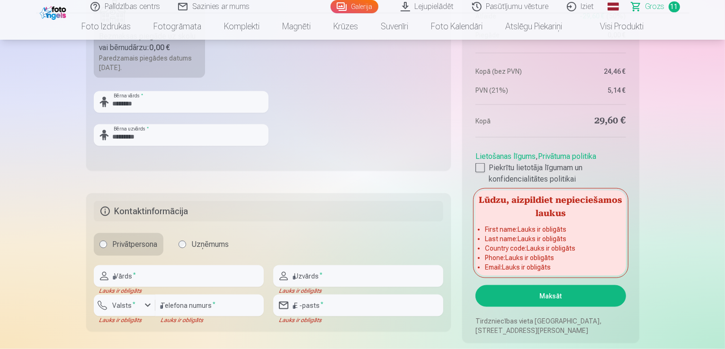
click at [382, 207] on h5 "Kontaktinformācija" at bounding box center [269, 211] width 350 height 21
click at [148, 278] on input "text" at bounding box center [179, 277] width 170 height 22
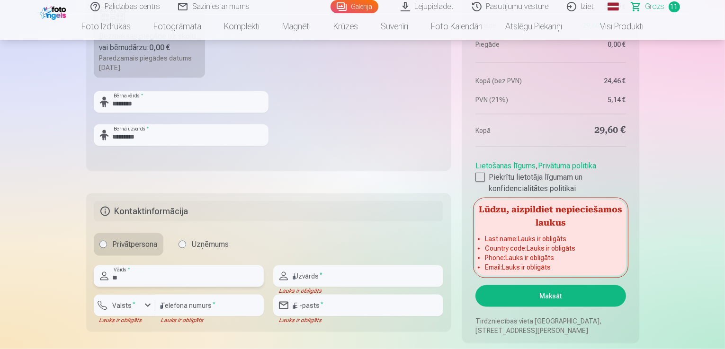
type input "*"
type input "*****"
click at [350, 273] on input "text" at bounding box center [358, 277] width 170 height 22
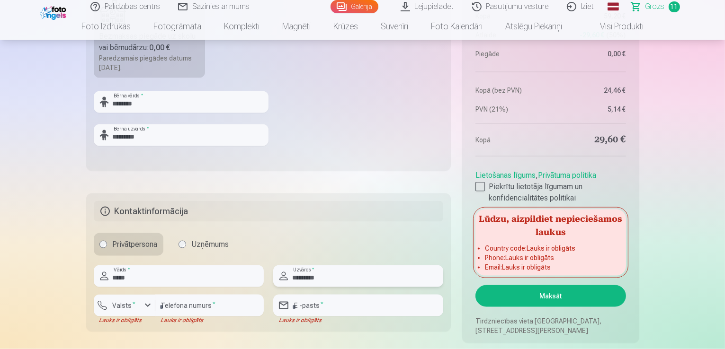
type input "*********"
click at [170, 302] on input "number" at bounding box center [209, 306] width 108 height 22
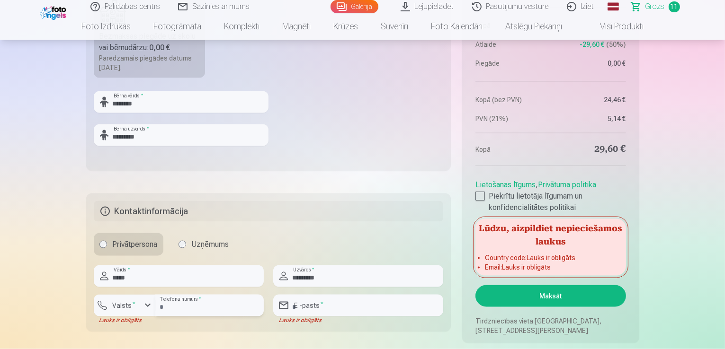
type input "********"
click at [330, 301] on input "email" at bounding box center [358, 306] width 170 height 22
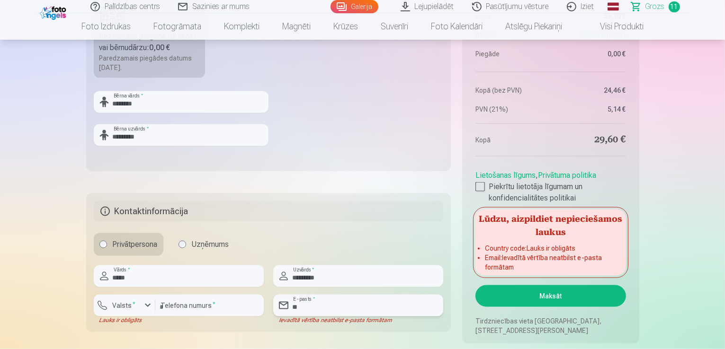
type input "*"
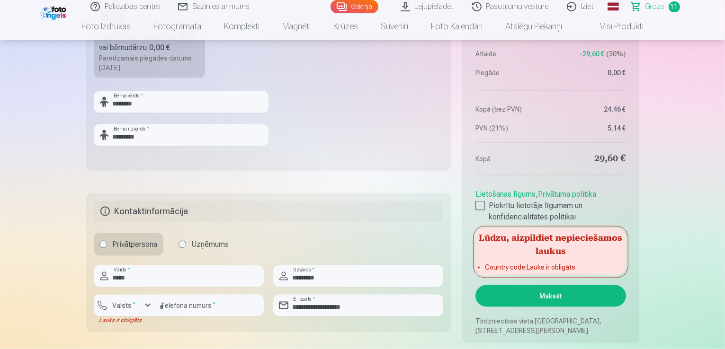
click at [379, 234] on div "Privātpersona Uzņēmums" at bounding box center [269, 244] width 350 height 23
click at [297, 308] on input "**********" at bounding box center [358, 306] width 170 height 22
type input "**********"
click at [145, 303] on div "button" at bounding box center [147, 305] width 11 height 11
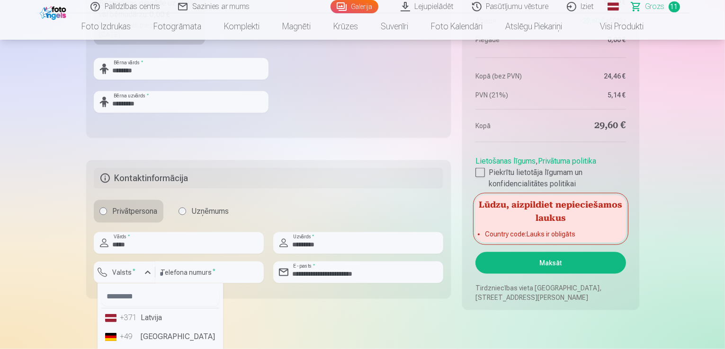
scroll to position [1393, 0]
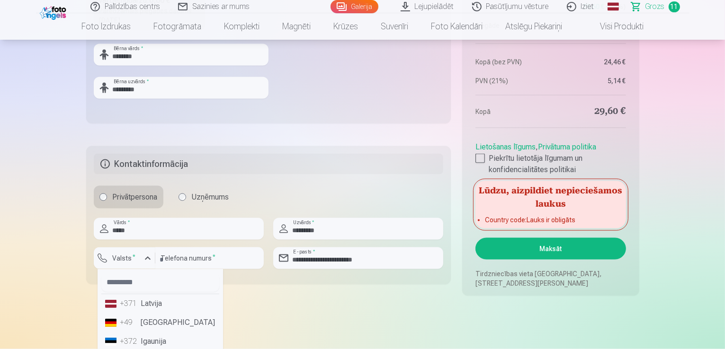
click at [139, 298] on li "+371 Latvija" at bounding box center [160, 303] width 118 height 19
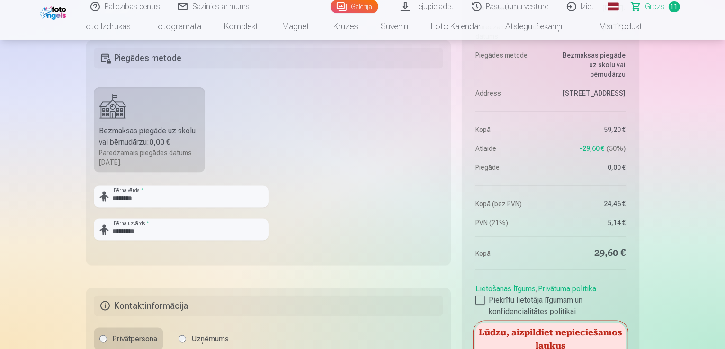
click at [186, 129] on div "Bezmaksas piegāde uz skolu vai bērnudārzu : 0,00 €" at bounding box center [149, 136] width 100 height 23
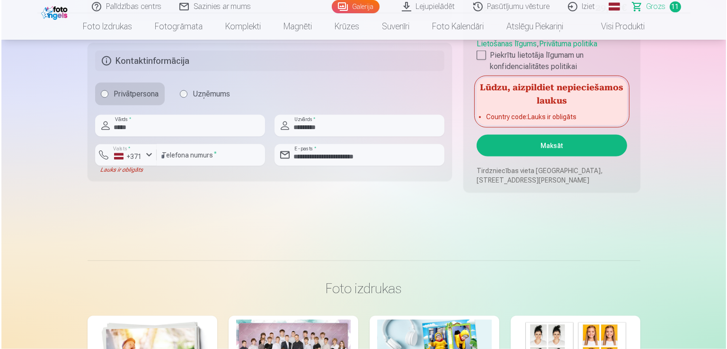
scroll to position [1393, 0]
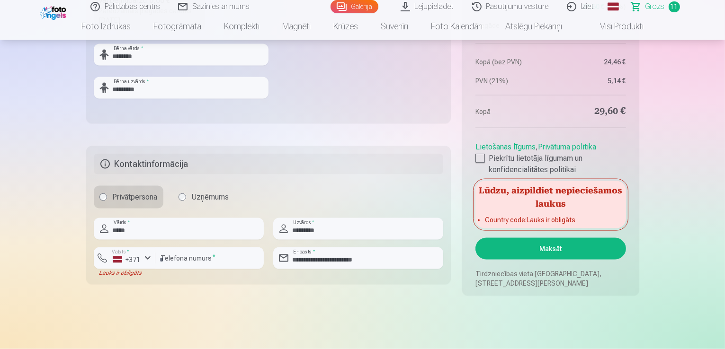
click at [574, 252] on button "Maksāt" at bounding box center [550, 249] width 150 height 22
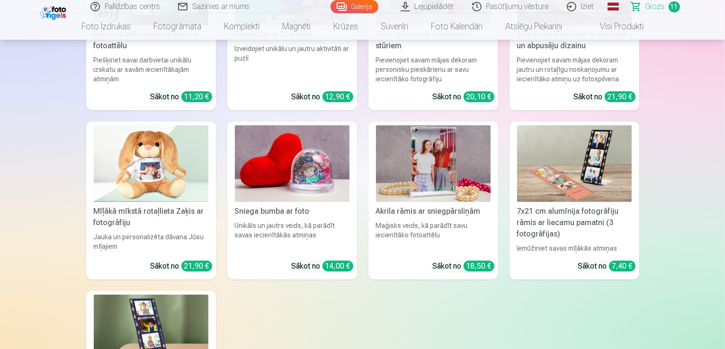
scroll to position [3558, 0]
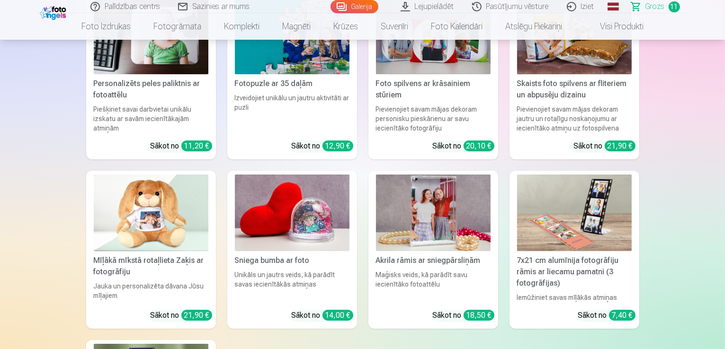
click at [674, 5] on span "11" at bounding box center [673, 6] width 11 height 11
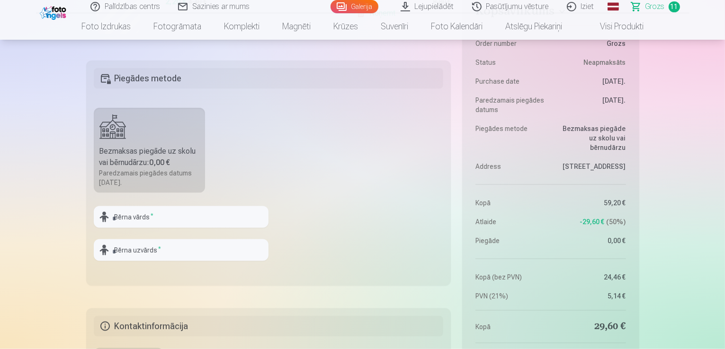
scroll to position [1183, 0]
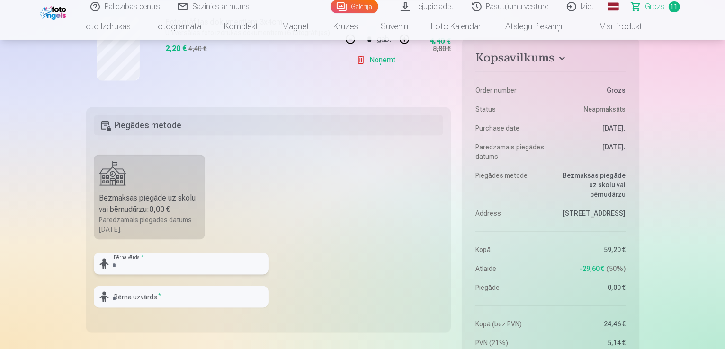
click at [202, 256] on input "text" at bounding box center [181, 264] width 175 height 22
type input "*"
type input "********"
click at [199, 294] on input "text" at bounding box center [181, 297] width 175 height 22
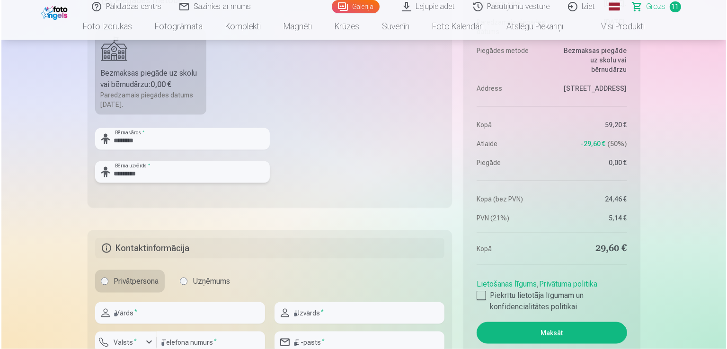
scroll to position [1373, 0]
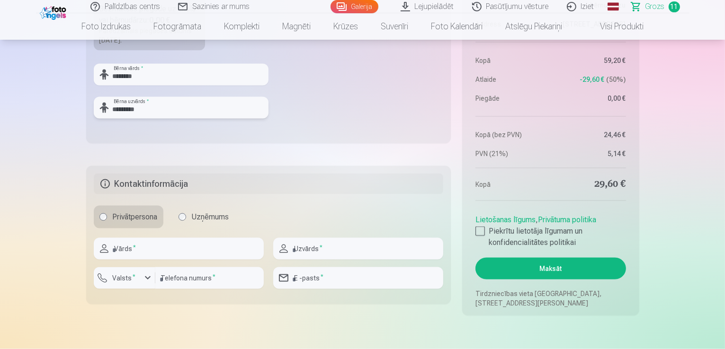
type input "*********"
click at [143, 253] on input "text" at bounding box center [179, 249] width 170 height 22
click at [120, 249] on input "*****" at bounding box center [179, 249] width 170 height 22
click at [119, 249] on input "*****" at bounding box center [179, 249] width 170 height 22
type input "*****"
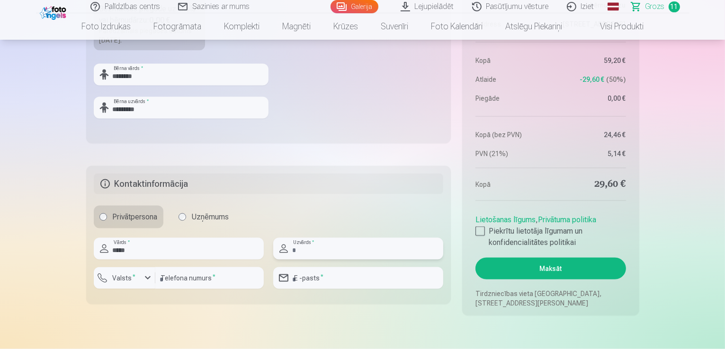
click at [321, 247] on input "text" at bounding box center [358, 249] width 170 height 22
type input "*********"
click at [149, 277] on div "button" at bounding box center [147, 278] width 11 height 11
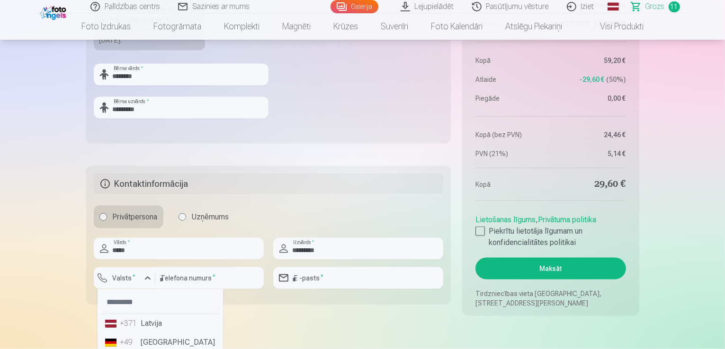
drag, startPoint x: 135, startPoint y: 324, endPoint x: 155, endPoint y: 293, distance: 36.6
click at [134, 323] on div "+371" at bounding box center [129, 323] width 19 height 11
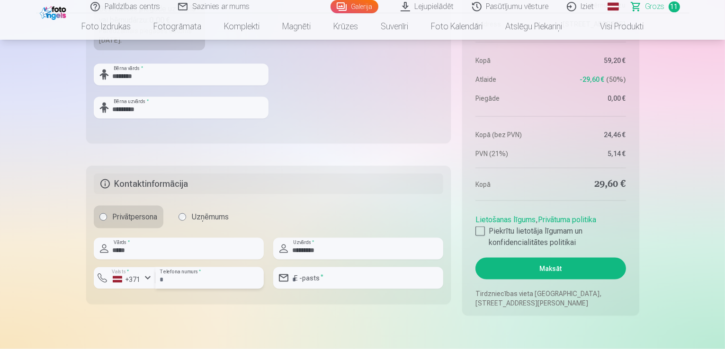
click at [170, 278] on input "number" at bounding box center [209, 278] width 108 height 22
type input "********"
click at [344, 279] on input "email" at bounding box center [358, 278] width 170 height 22
type input "**********"
click at [479, 231] on div at bounding box center [479, 231] width 9 height 9
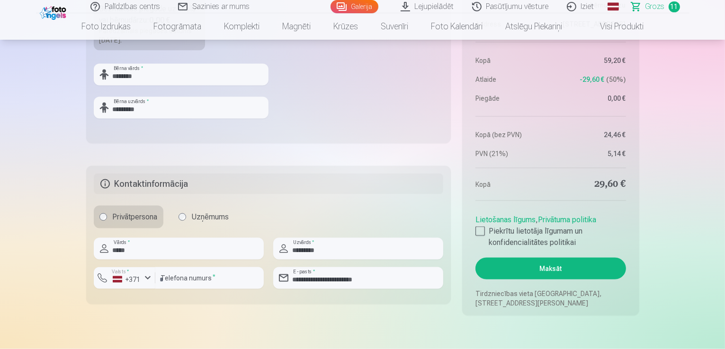
click at [594, 267] on button "Maksāt" at bounding box center [550, 269] width 150 height 22
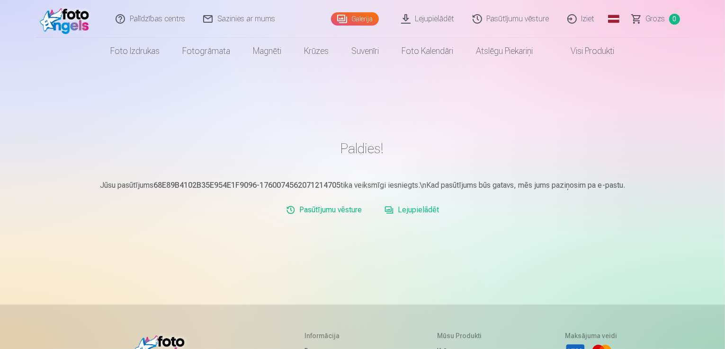
click at [436, 20] on link "Lejupielādēt" at bounding box center [427, 19] width 71 height 38
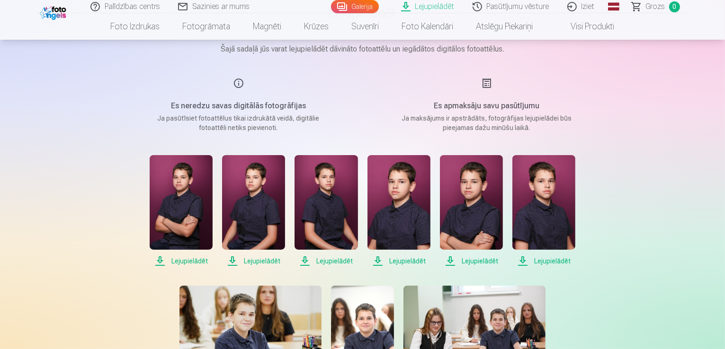
scroll to position [142, 0]
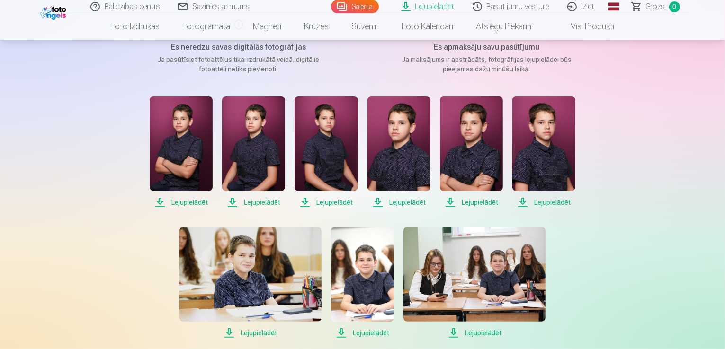
click at [190, 200] on span "Lejupielādēt" at bounding box center [181, 202] width 63 height 11
click at [272, 203] on span "Lejupielādēt" at bounding box center [253, 202] width 63 height 11
click at [332, 201] on span "Lejupielādēt" at bounding box center [325, 202] width 63 height 11
click at [411, 203] on span "Lejupielādēt" at bounding box center [398, 202] width 63 height 11
click at [487, 201] on span "Lejupielādēt" at bounding box center [471, 202] width 63 height 11
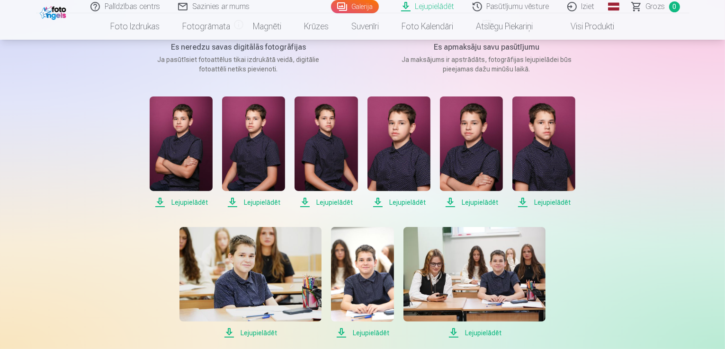
click at [565, 201] on span "Lejupielādēt" at bounding box center [543, 202] width 63 height 11
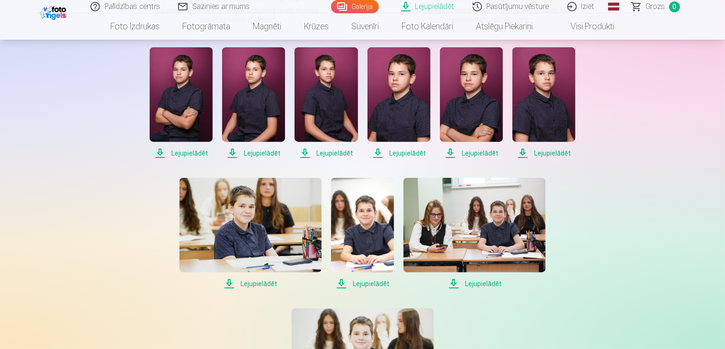
scroll to position [237, 0]
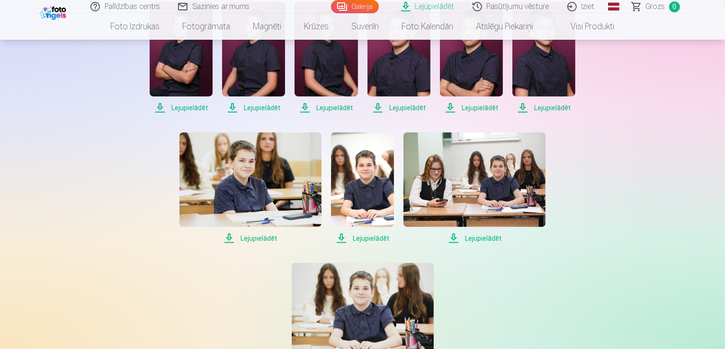
click at [488, 237] on span "Lejupielādēt" at bounding box center [474, 238] width 142 height 11
click at [373, 237] on span "Lejupielādēt" at bounding box center [362, 238] width 63 height 11
drag, startPoint x: 259, startPoint y: 239, endPoint x: 270, endPoint y: 236, distance: 10.8
click at [259, 239] on span "Lejupielādēt" at bounding box center [250, 238] width 142 height 11
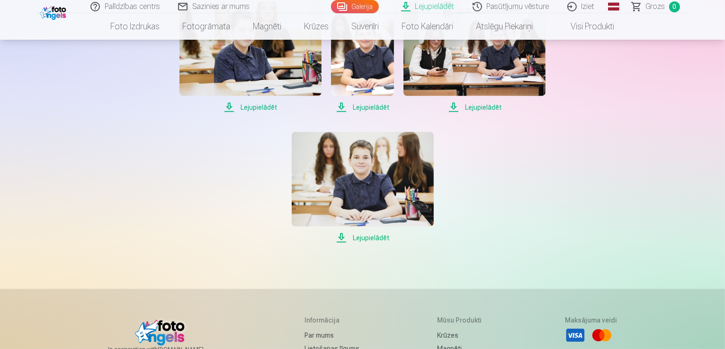
scroll to position [379, 0]
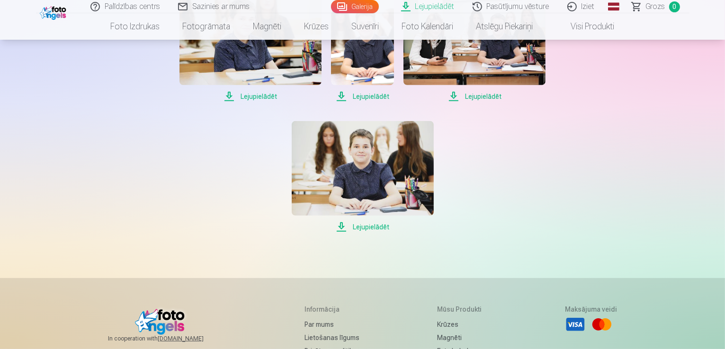
click at [370, 228] on span "Lejupielādēt" at bounding box center [363, 227] width 142 height 11
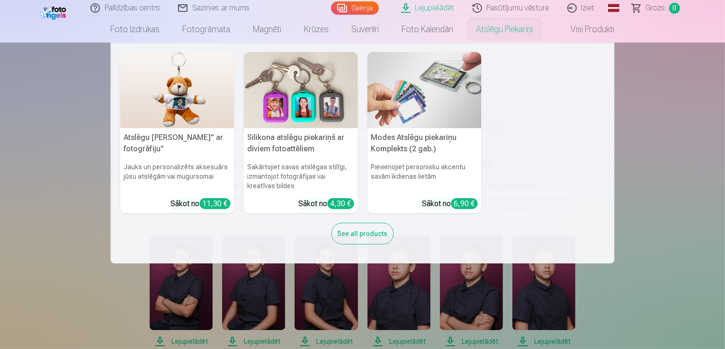
scroll to position [0, 0]
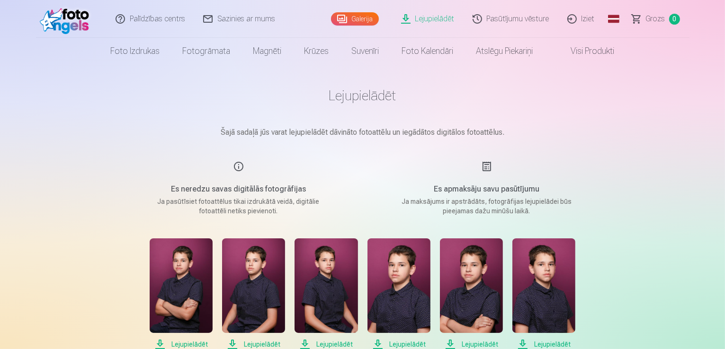
click at [581, 23] on link "Iziet" at bounding box center [581, 19] width 45 height 38
